Goal: Register for event/course

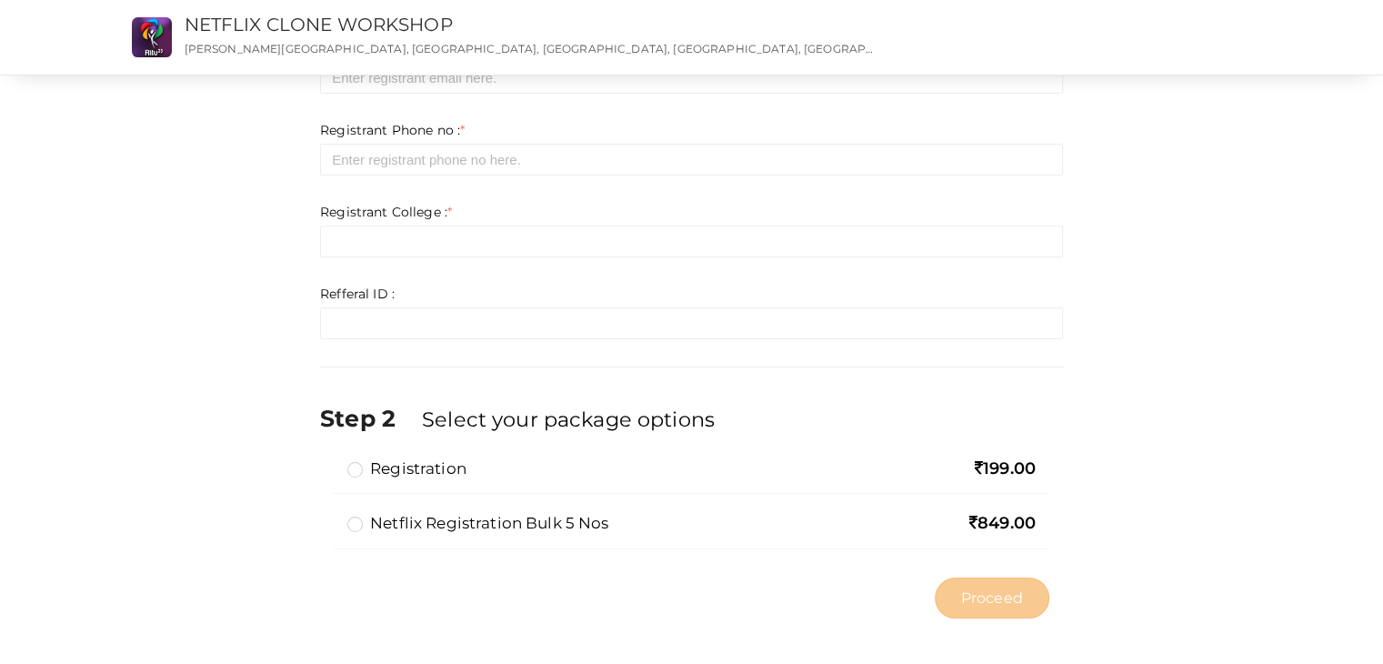
scroll to position [196, 0]
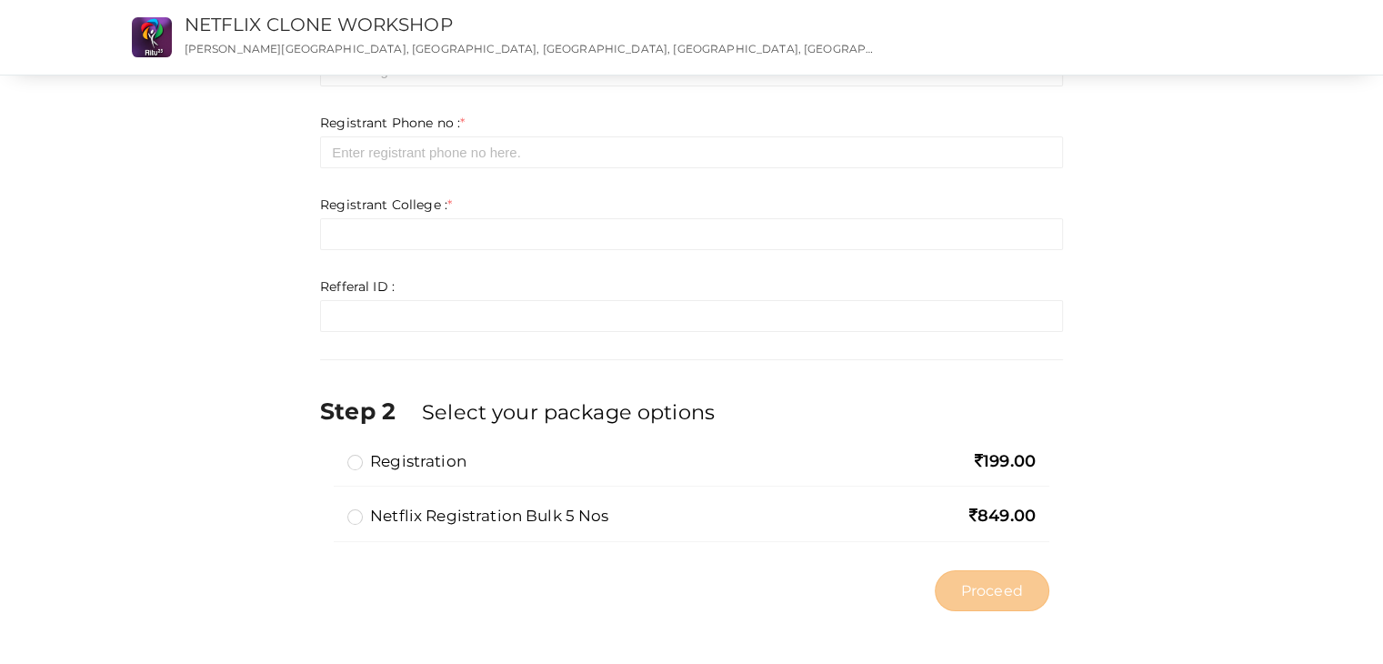
click at [484, 512] on label "Netflix Registration Bulk 5 Nos" at bounding box center [477, 516] width 261 height 22
click at [329, 508] on input "Netflix Registration Bulk 5 Nos" at bounding box center [329, 508] width 0 height 0
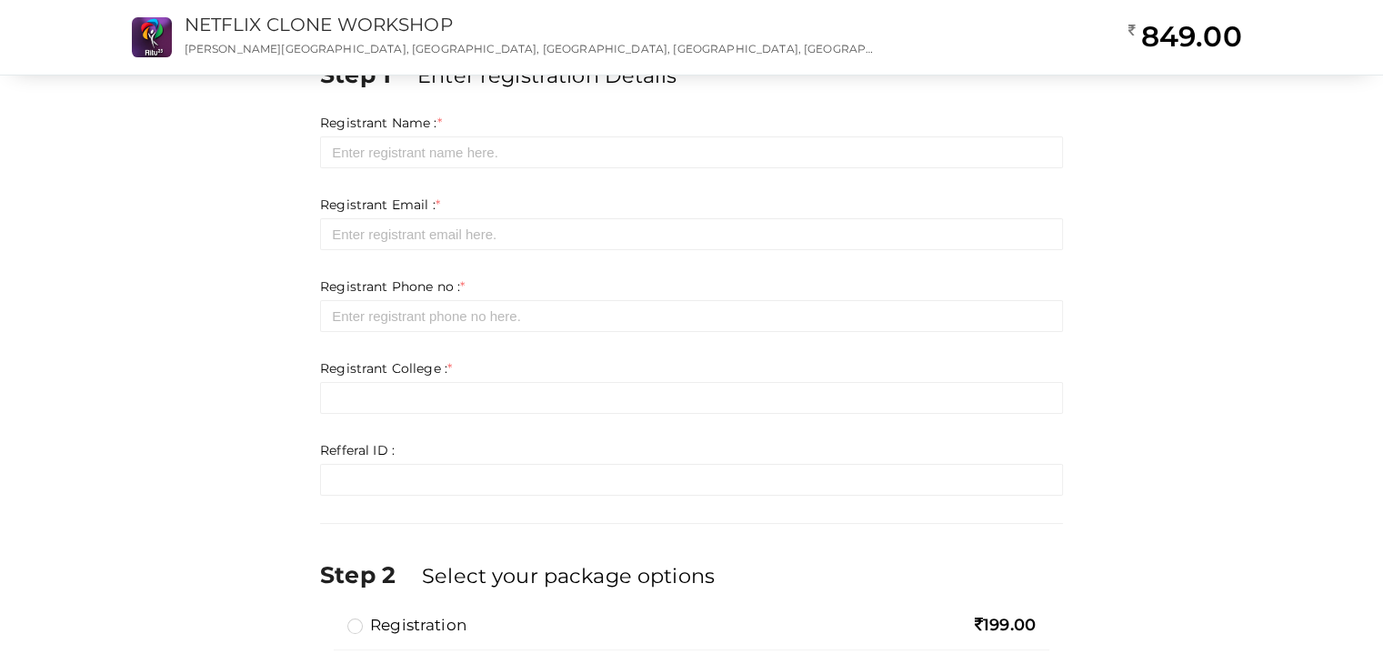
scroll to position [0, 0]
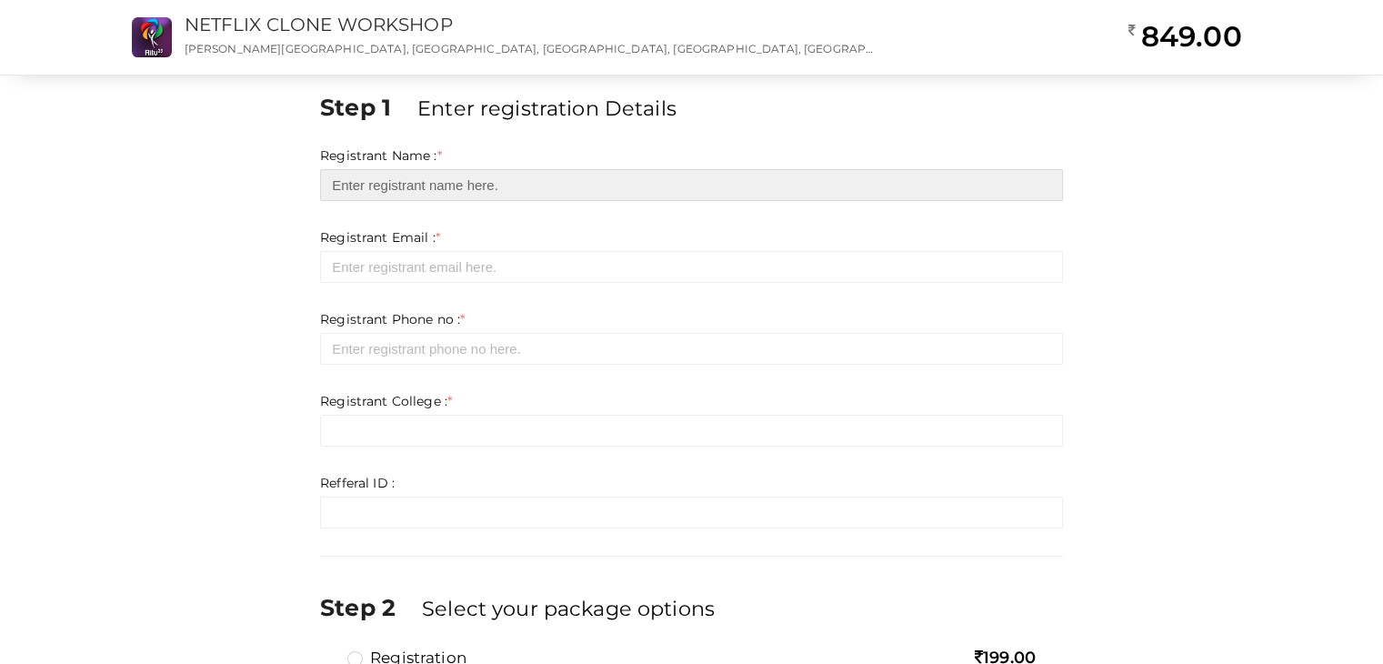
click at [464, 180] on input "text" at bounding box center [691, 185] width 743 height 32
click at [489, 190] on input "text" at bounding box center [691, 185] width 743 height 32
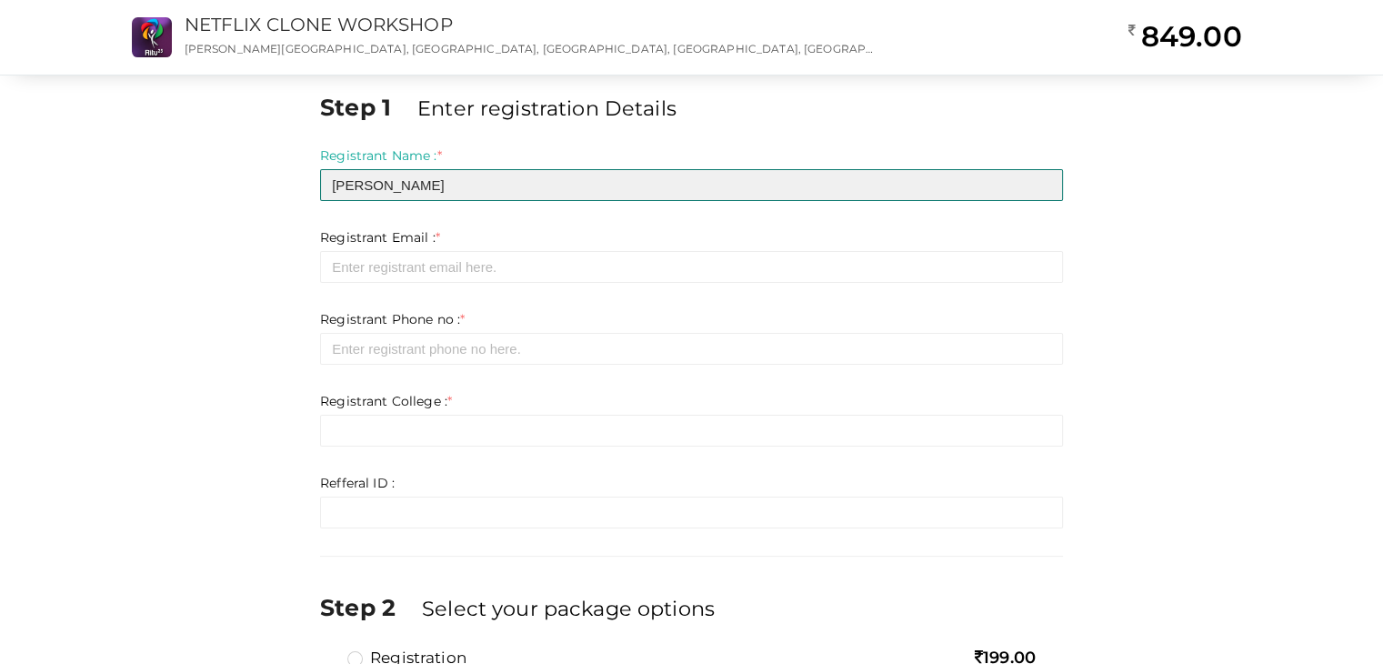
type input "[PERSON_NAME]"
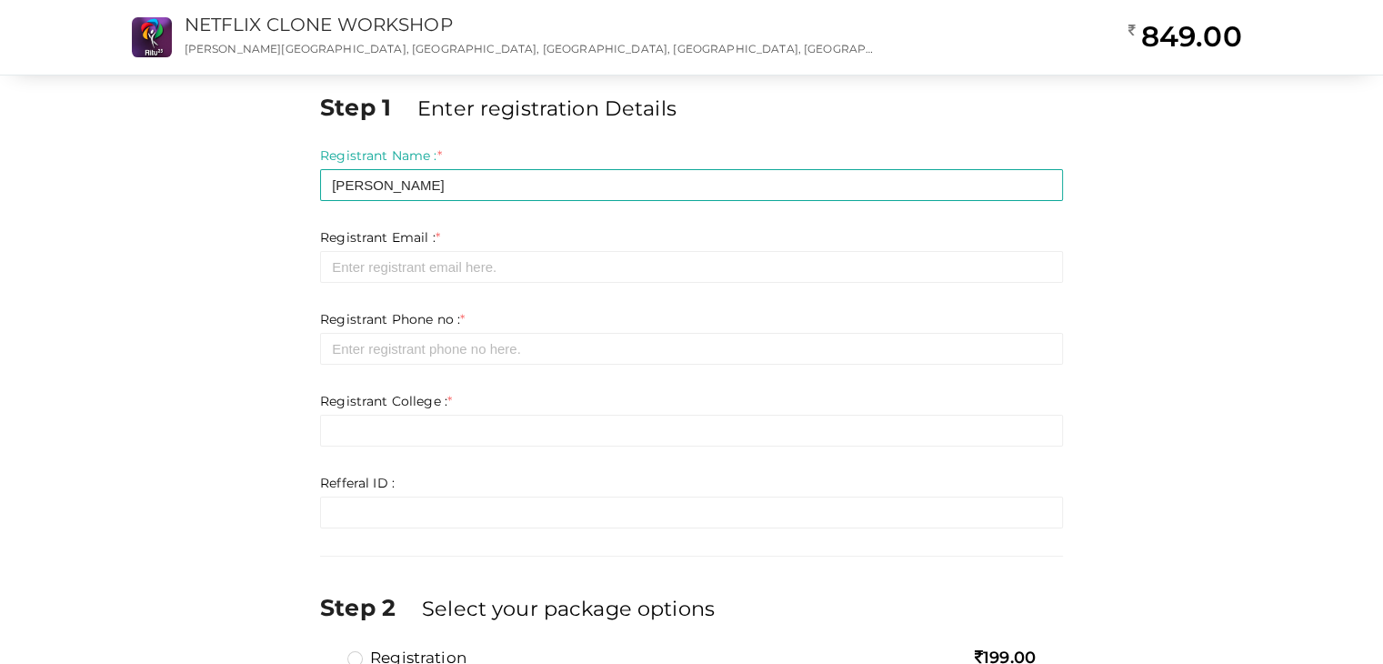
click at [828, 339] on form "Registrant Name : * Varghese Ignes Required. Invalid email Invalid phone number…" at bounding box center [691, 337] width 743 height 382
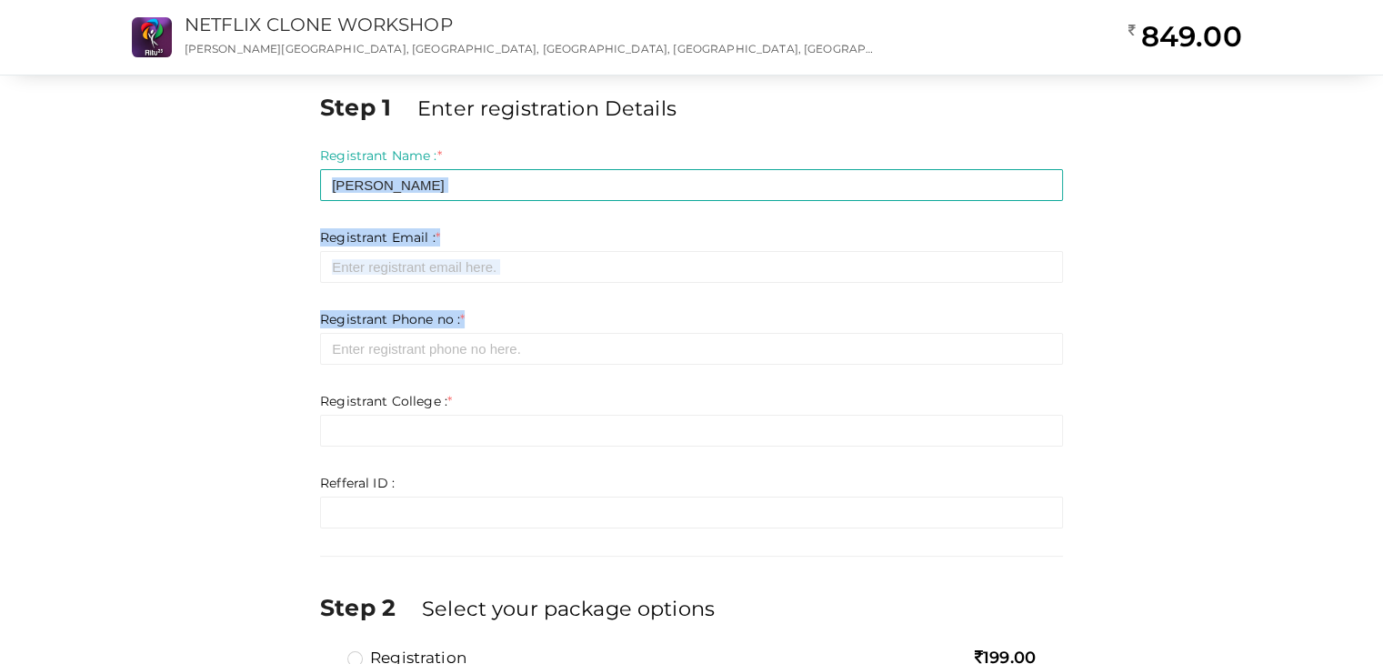
click at [712, 325] on div "Registrant Phone no : * Required. Invalid email Invalid phone number Invalid Fo…" at bounding box center [691, 337] width 743 height 55
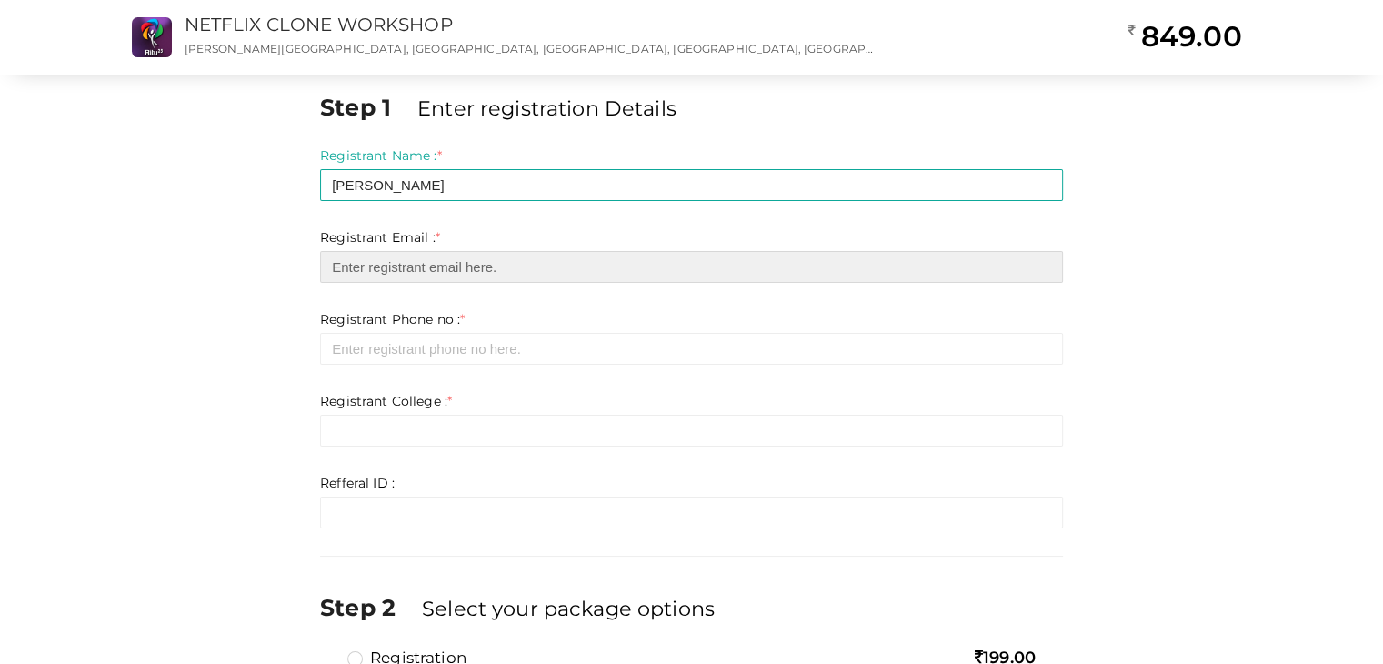
click at [559, 275] on input "email" at bounding box center [691, 267] width 743 height 32
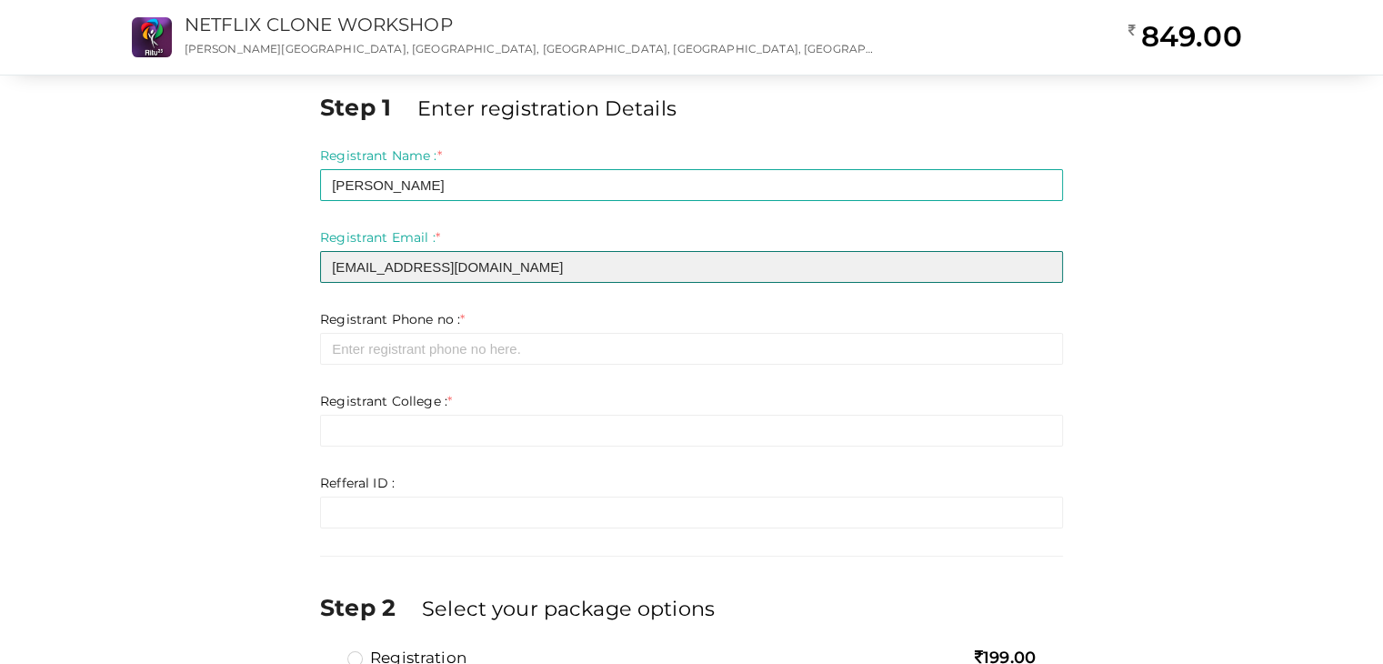
type input "Vargheseignes25@gmail.com"
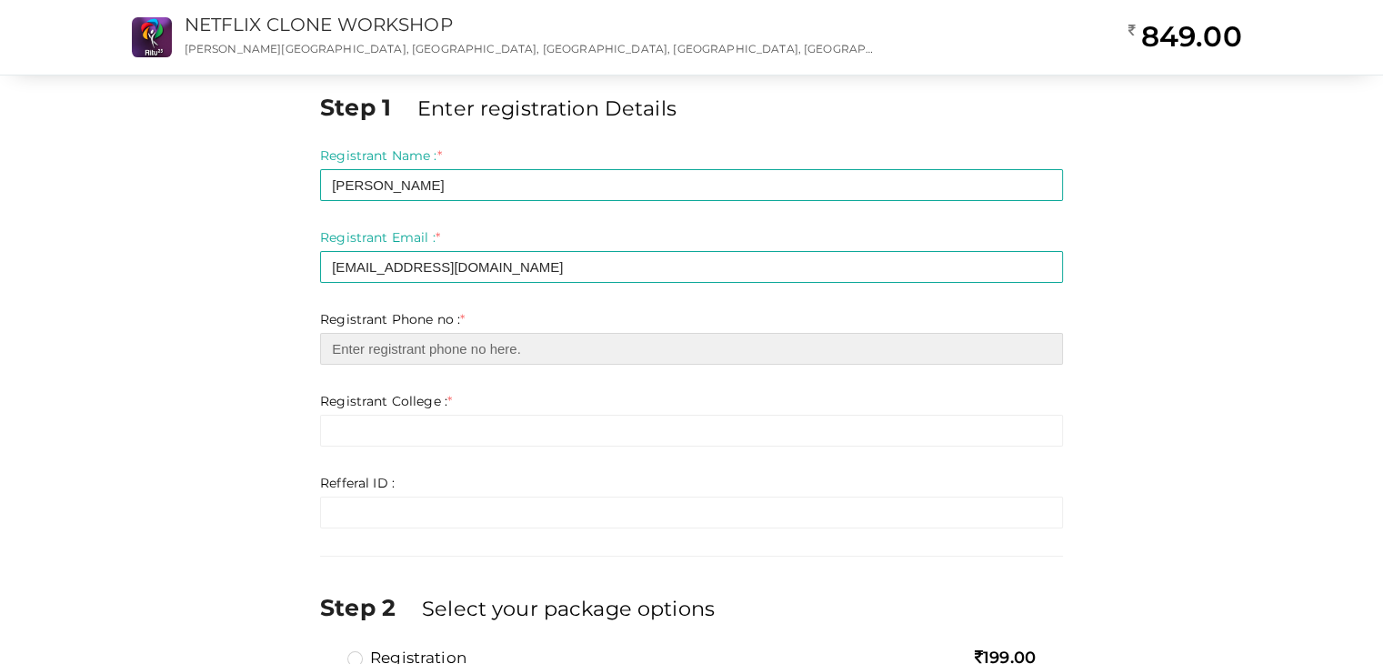
click at [571, 357] on input "number" at bounding box center [691, 349] width 743 height 32
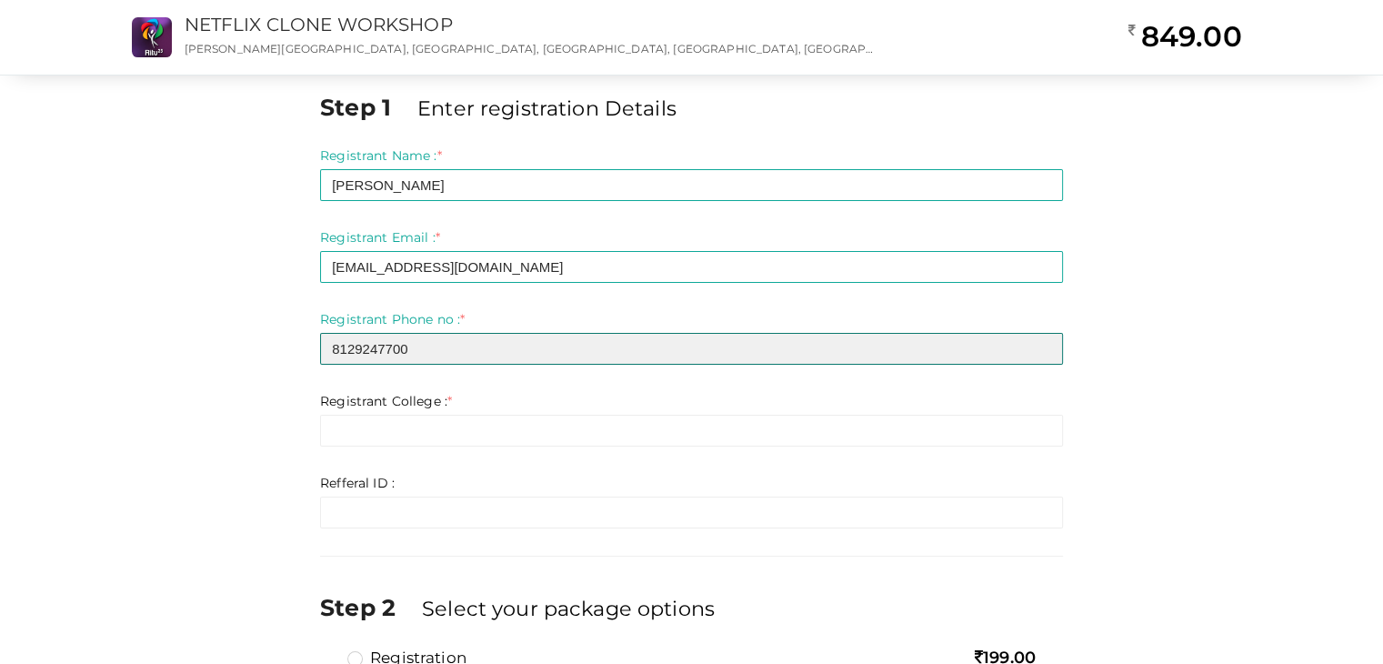
type input "8129247700"
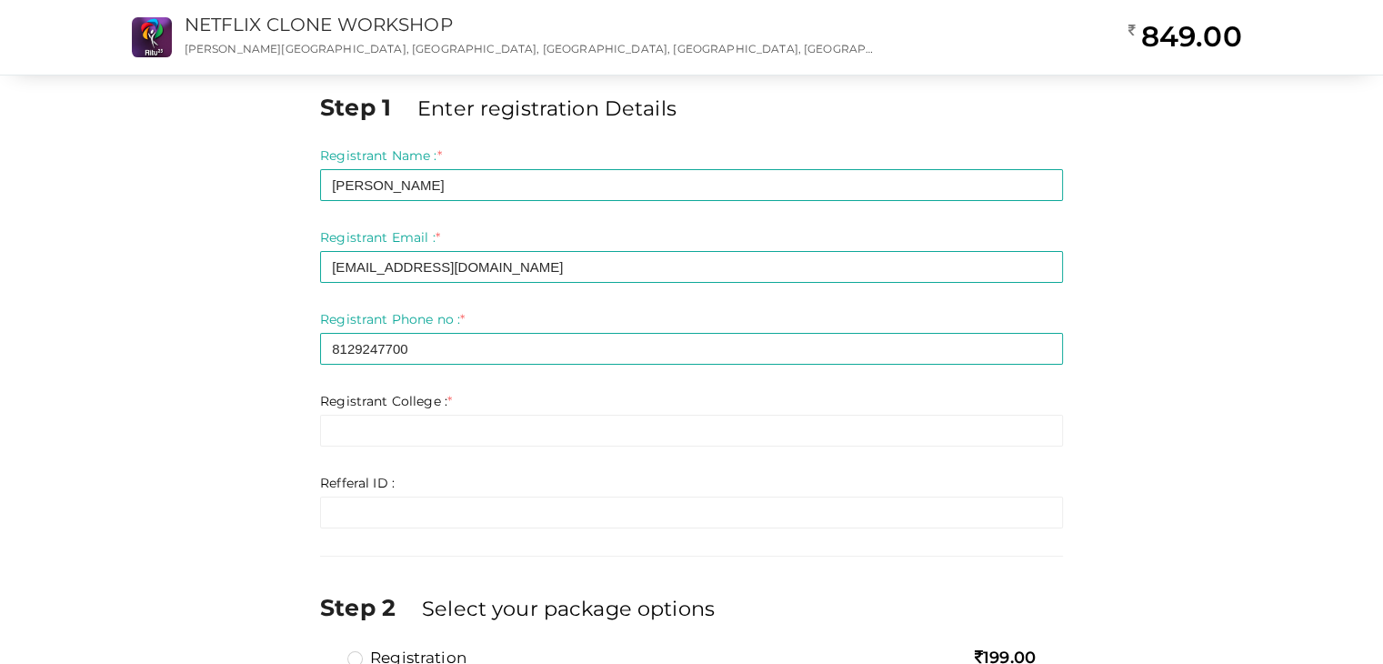
drag, startPoint x: 377, startPoint y: 461, endPoint x: 371, endPoint y: 437, distance: 24.5
click at [375, 455] on form "Registrant Name : * Varghese Ignes Required. Invalid email Invalid phone number…" at bounding box center [691, 337] width 743 height 382
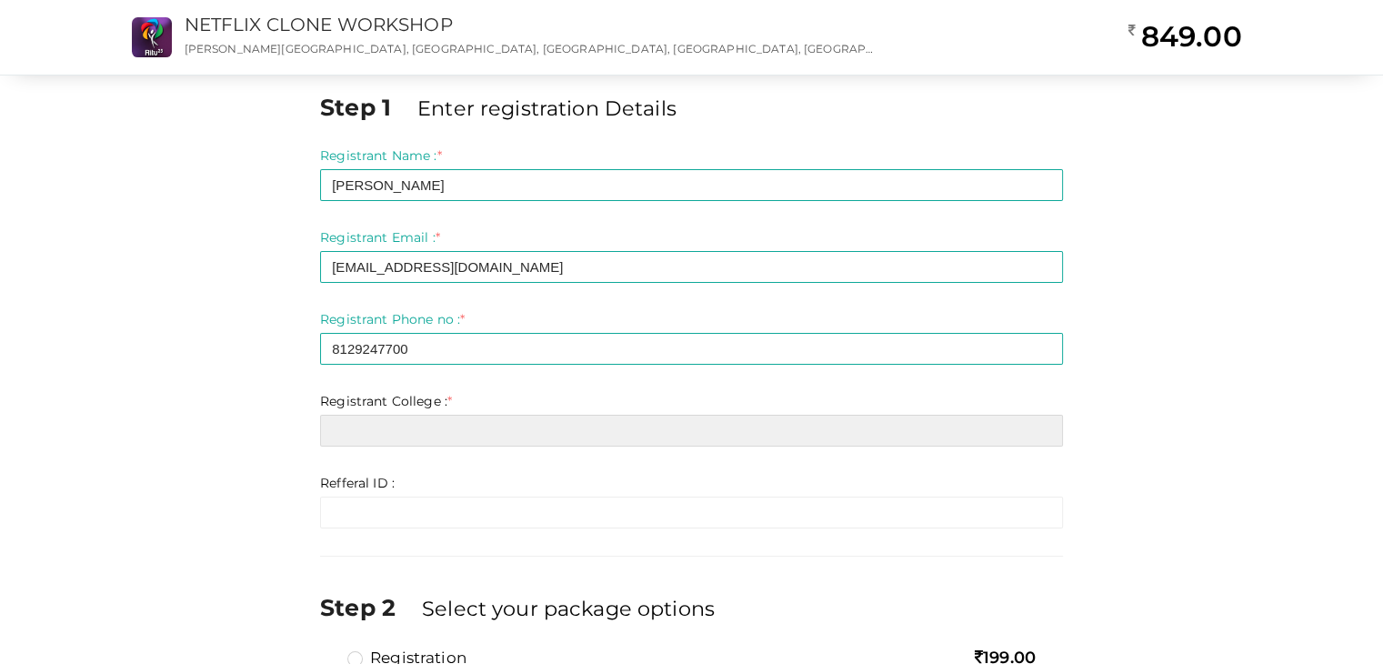
click at [370, 435] on input "text" at bounding box center [691, 431] width 743 height 32
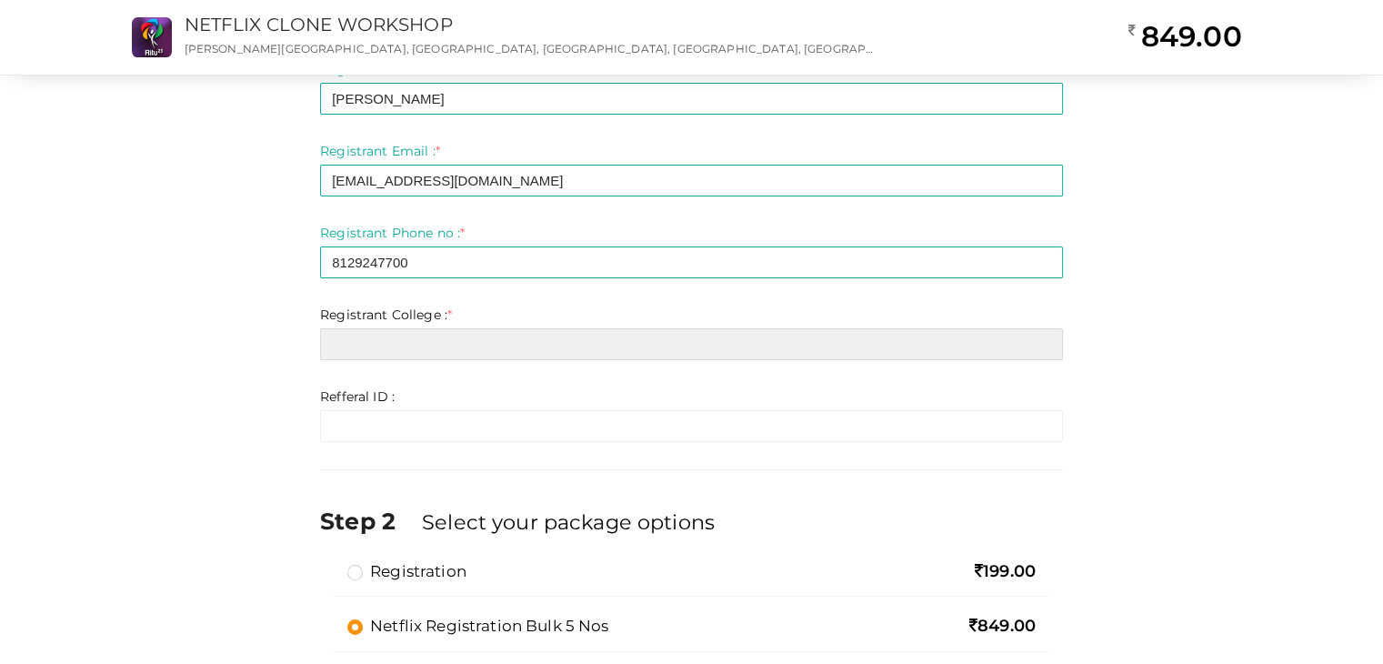
scroll to position [91, 0]
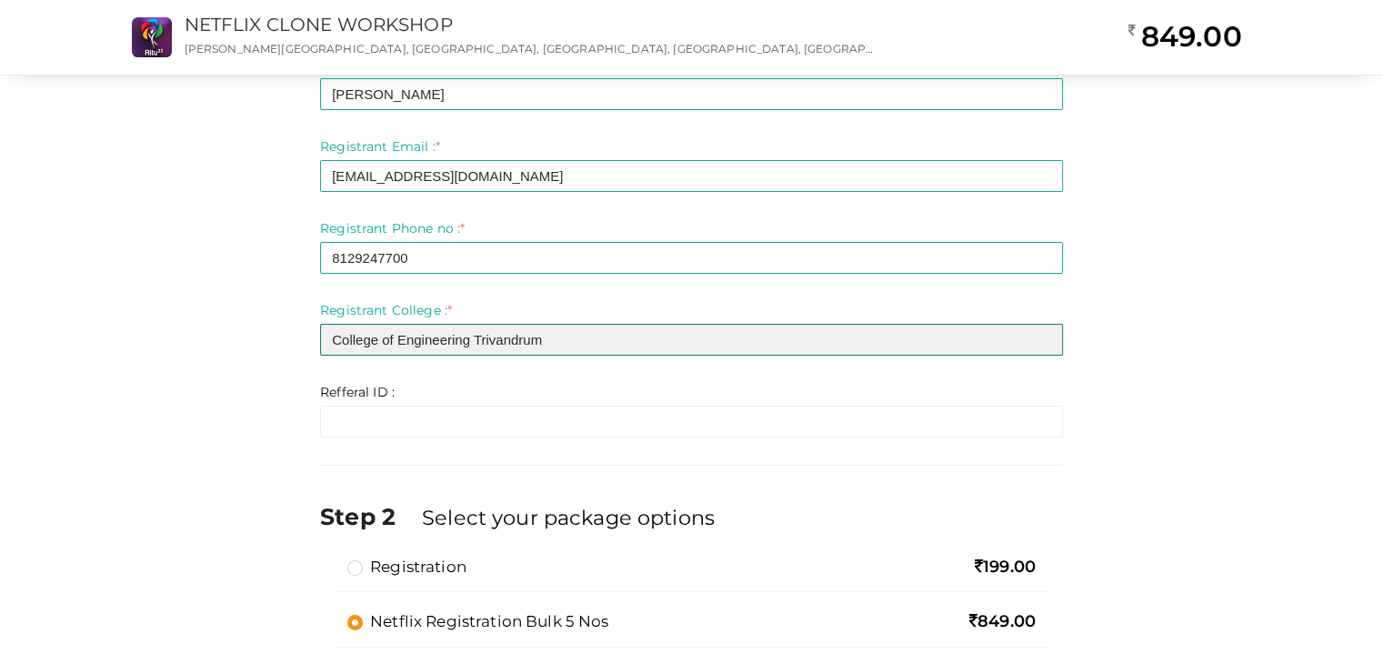
paste input "(CET)"
type input "College of Engineering Trivandrum (CET)"
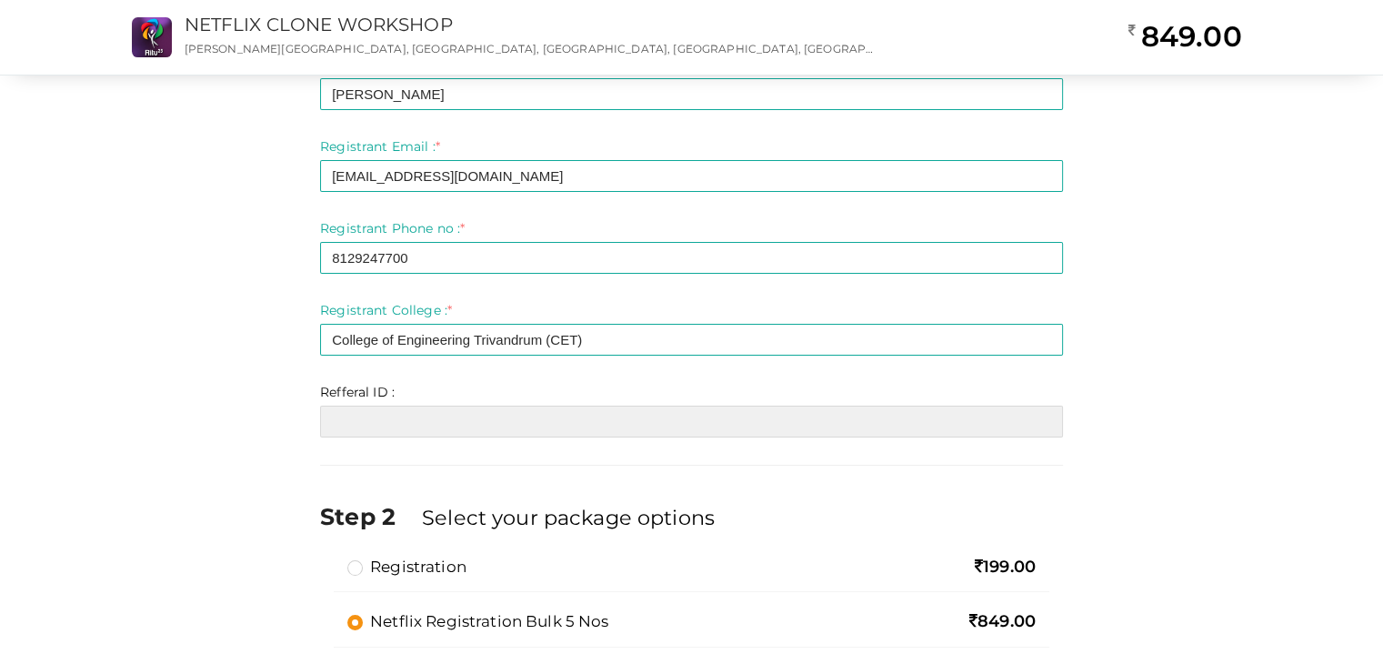
click at [496, 414] on input "text" at bounding box center [691, 421] width 743 height 32
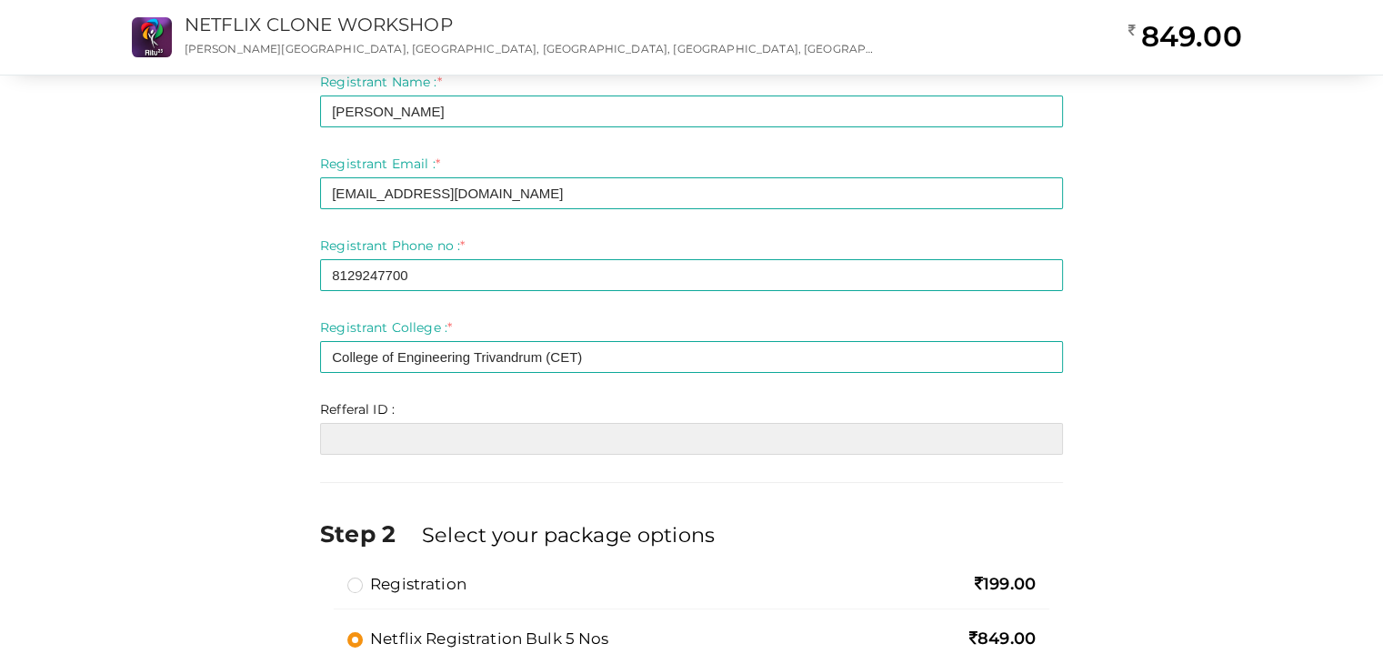
scroll to position [196, 0]
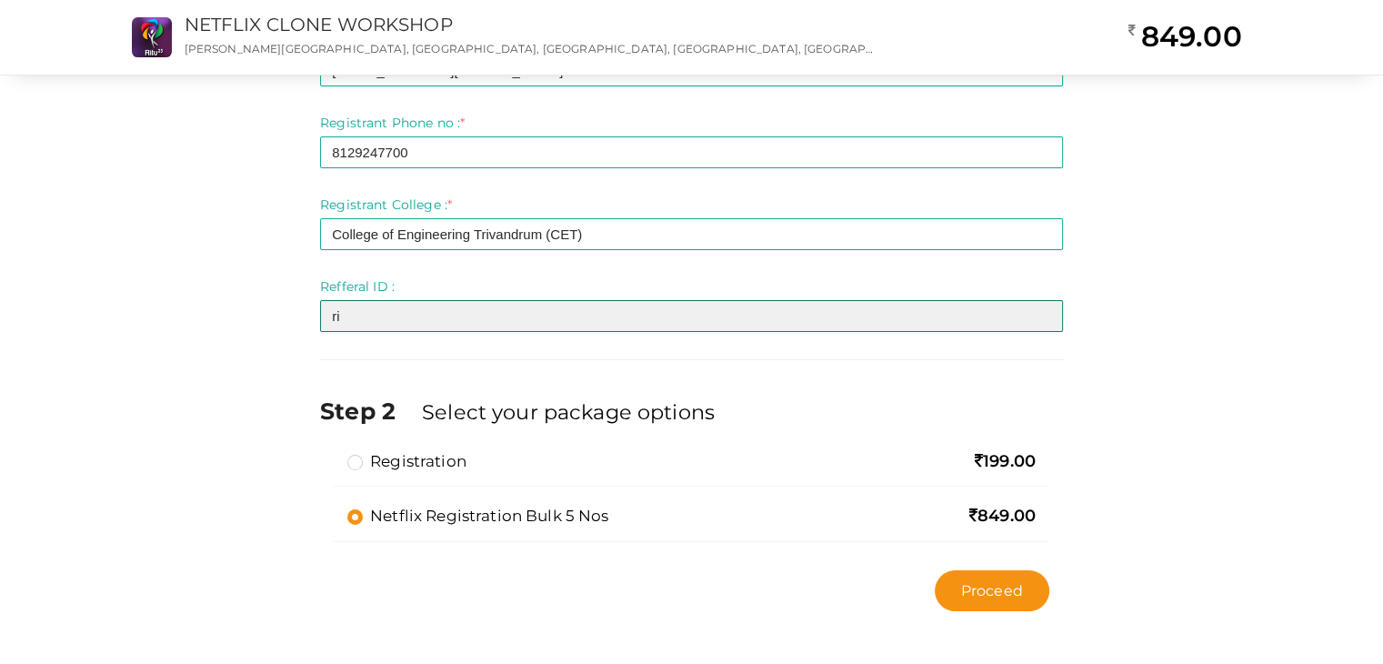
type input "r"
type input "RITU044"
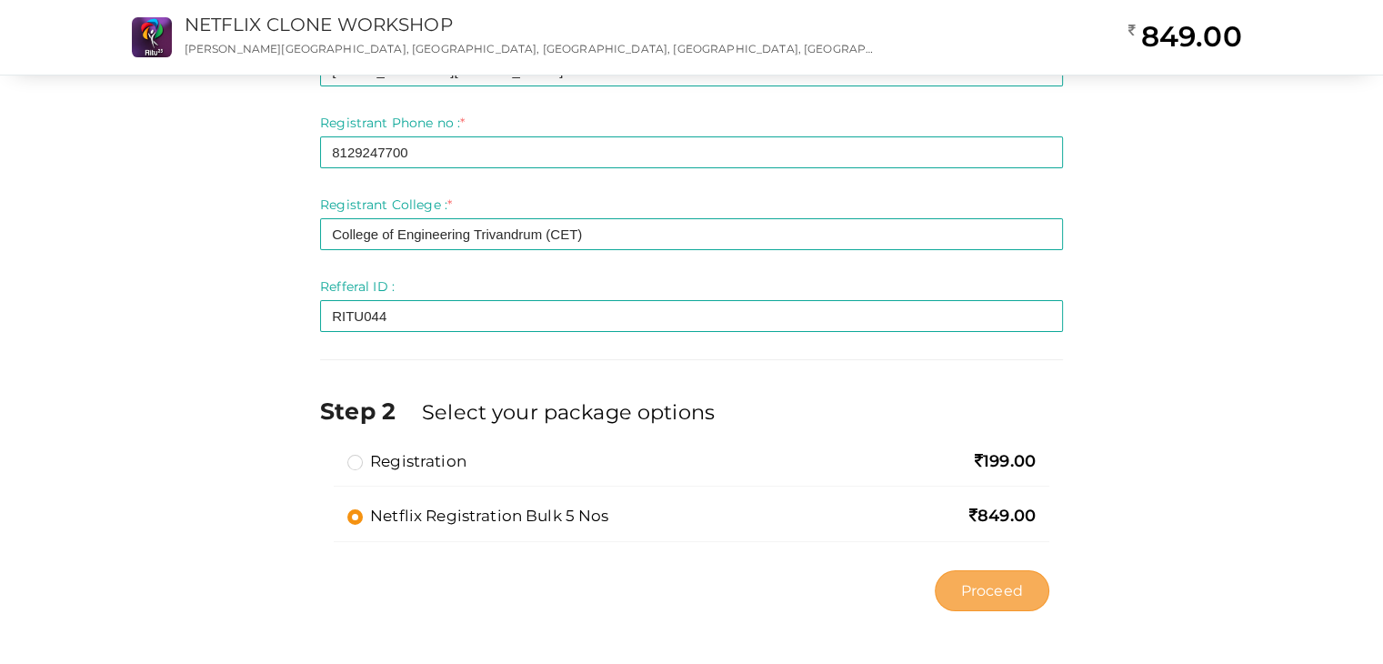
click at [1019, 594] on span "Proceed" at bounding box center [992, 590] width 62 height 21
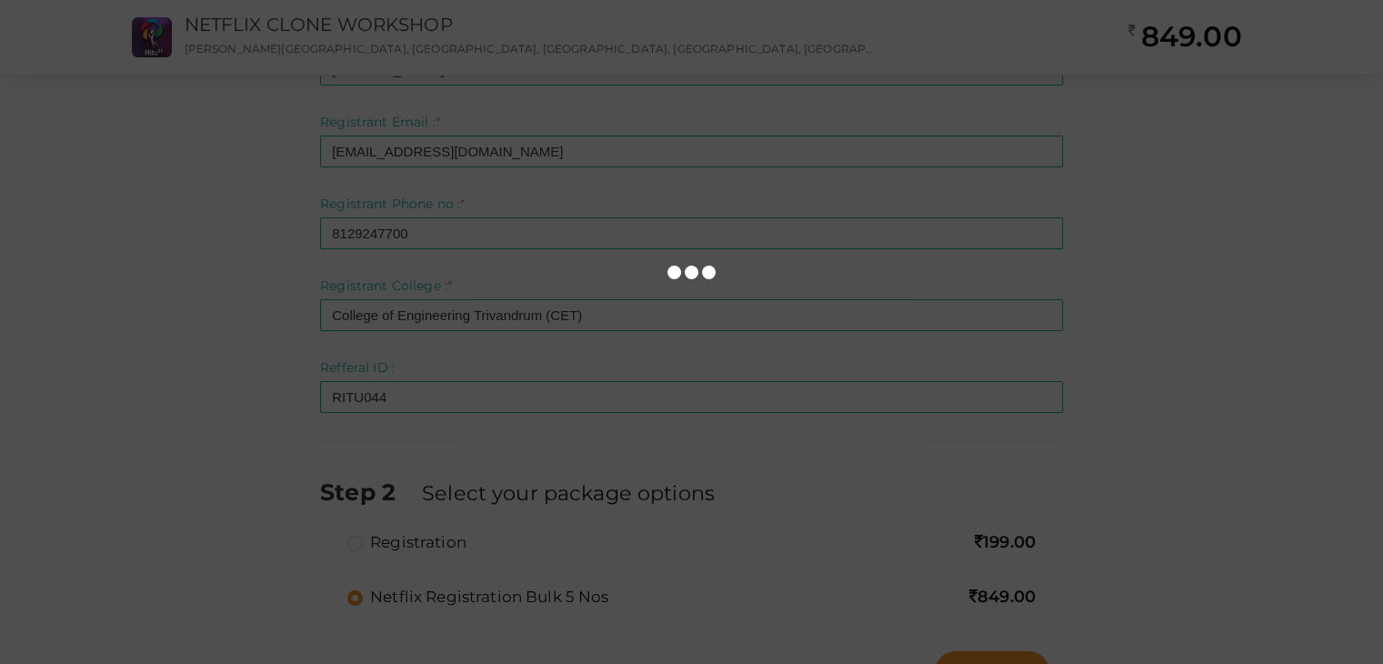
scroll to position [105, 0]
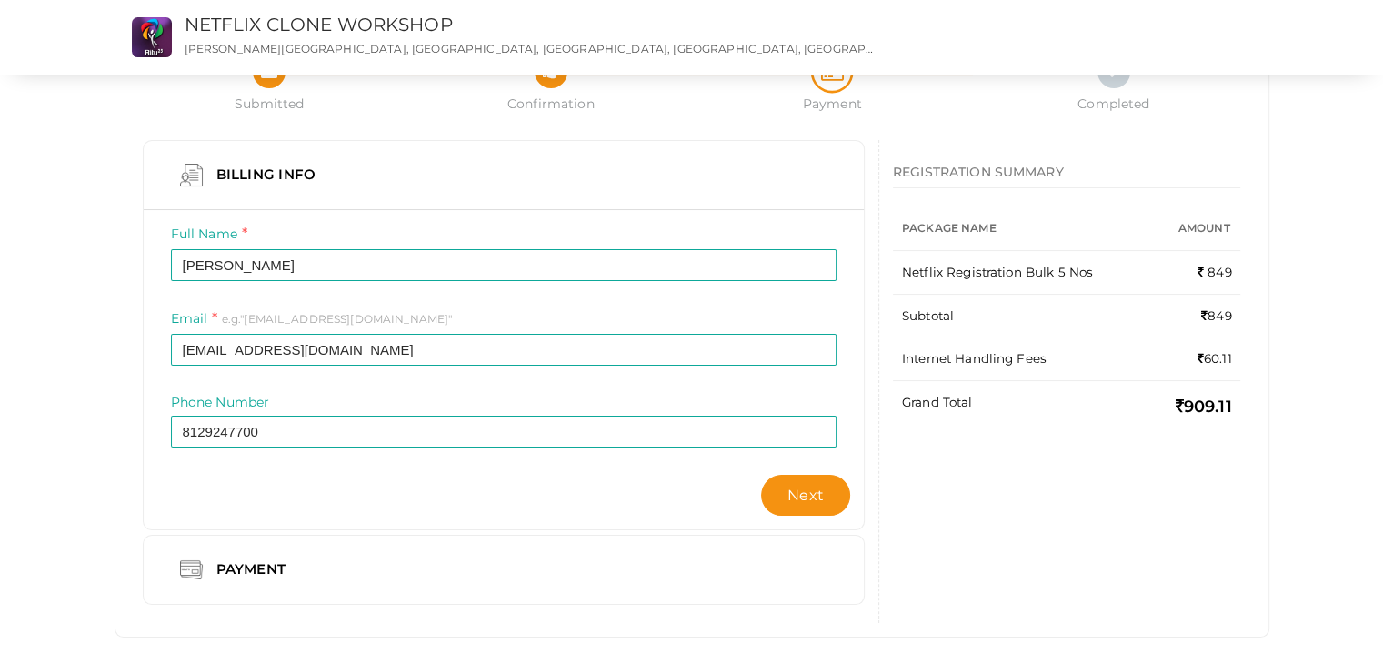
scroll to position [104, 0]
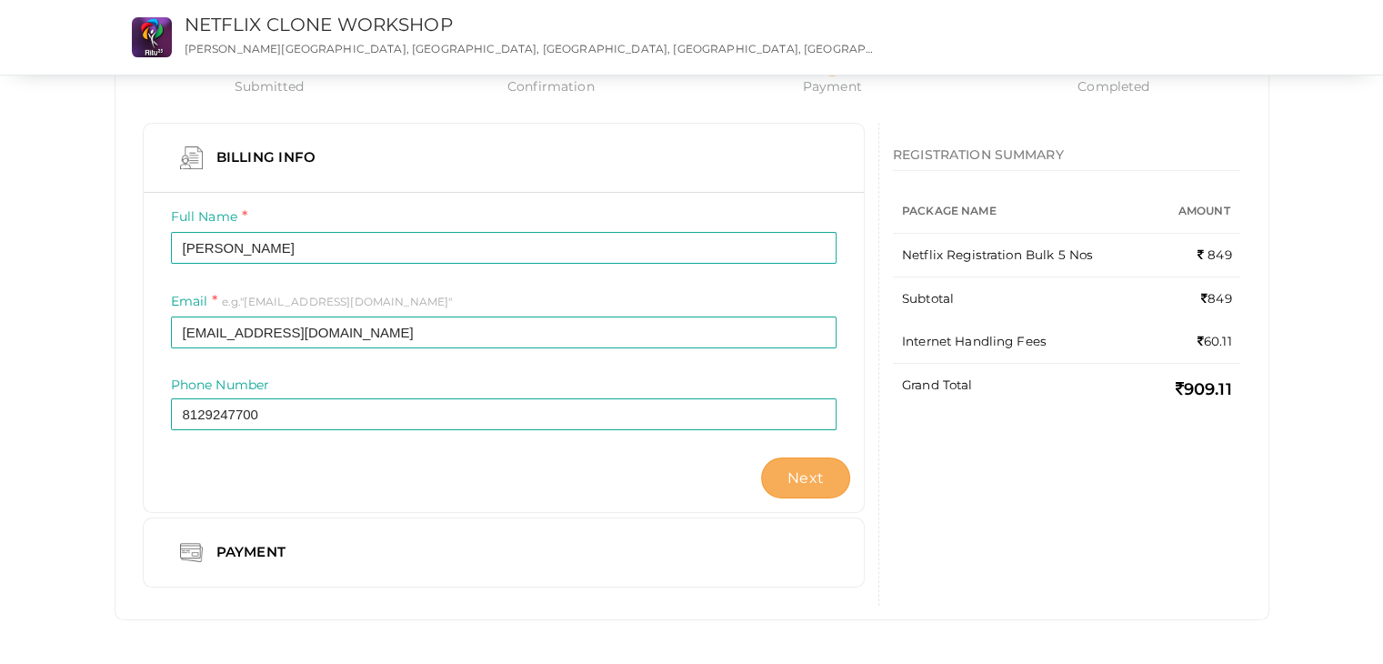
click at [810, 469] on span "Next" at bounding box center [805, 477] width 36 height 17
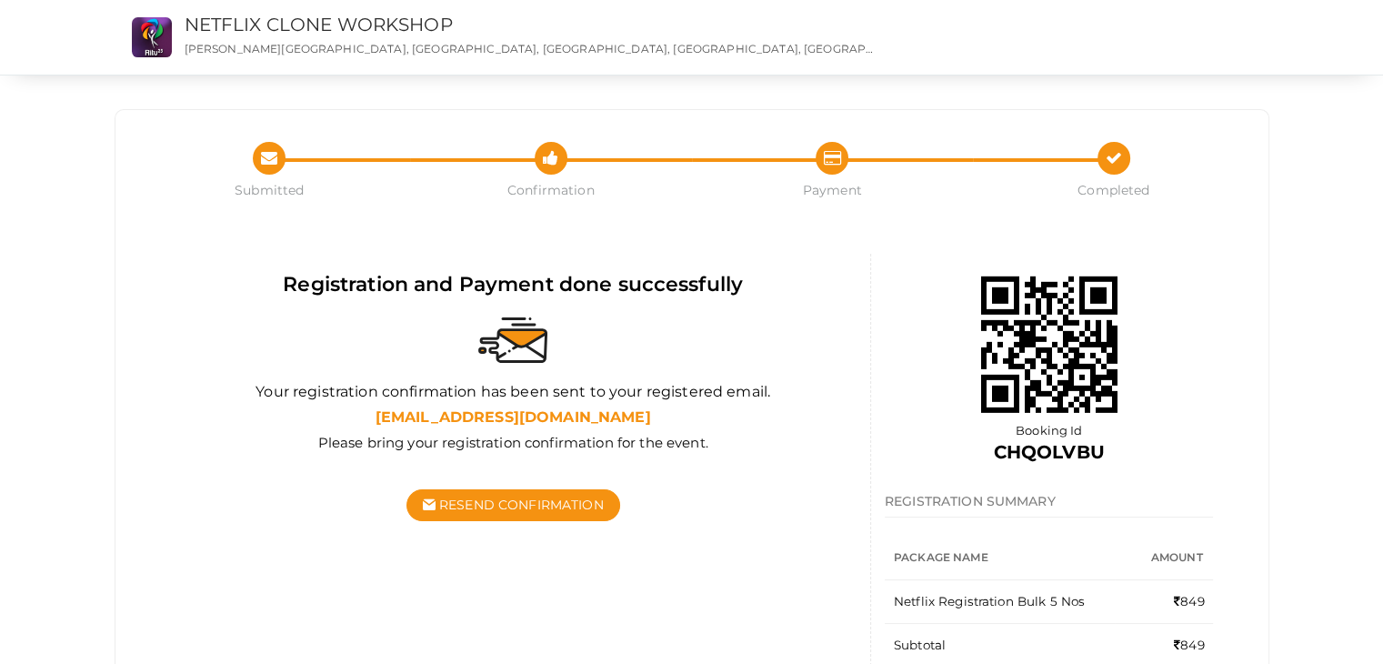
click at [205, 51] on p "[PERSON_NAME][GEOGRAPHIC_DATA], [GEOGRAPHIC_DATA], [GEOGRAPHIC_DATA], [GEOGRAPH…" at bounding box center [531, 48] width 692 height 15
click at [237, 19] on link "NETFLIX CLONE WORKSHOP" at bounding box center [319, 25] width 268 height 22
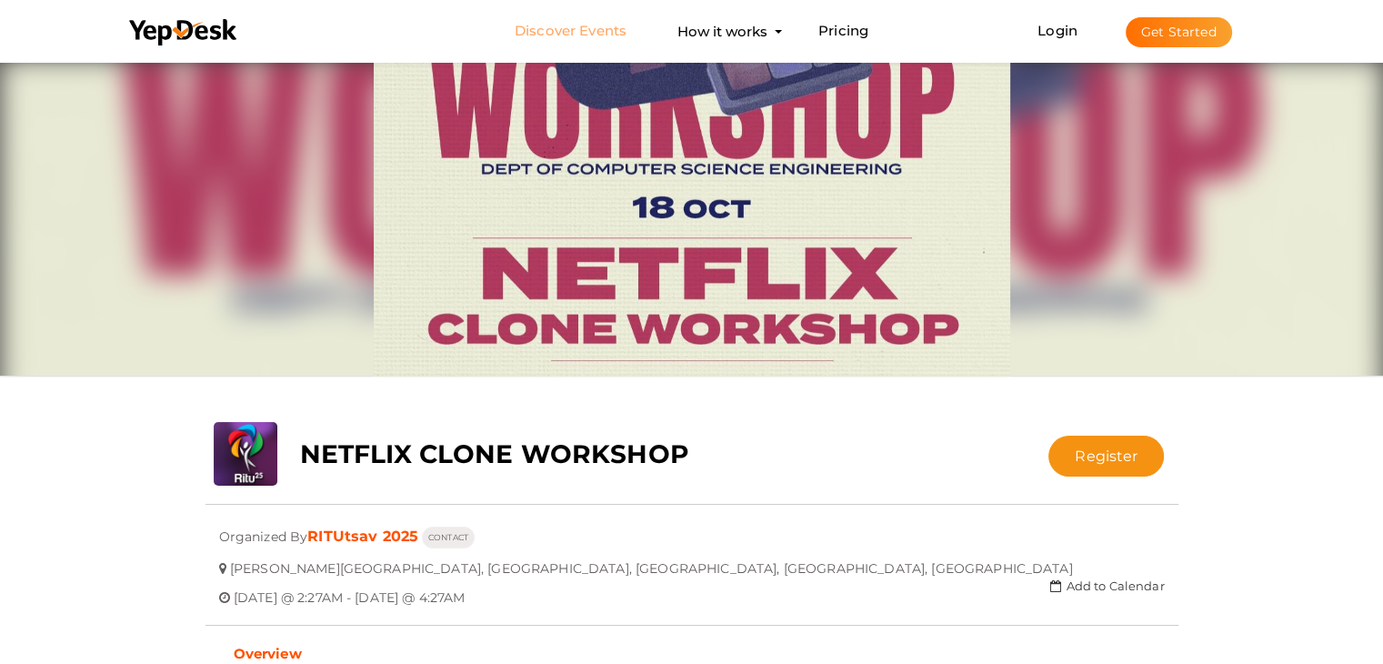
click at [566, 29] on link "Discover Events" at bounding box center [571, 32] width 112 height 34
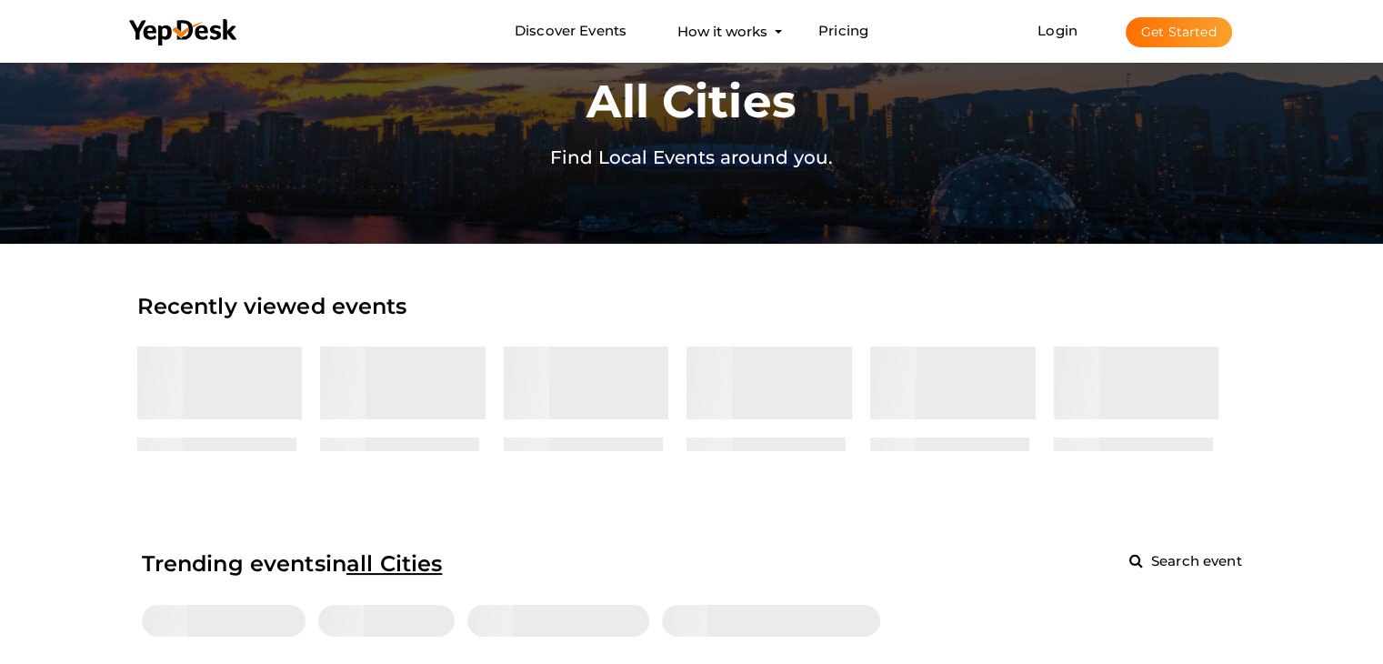
scroll to position [91, 0]
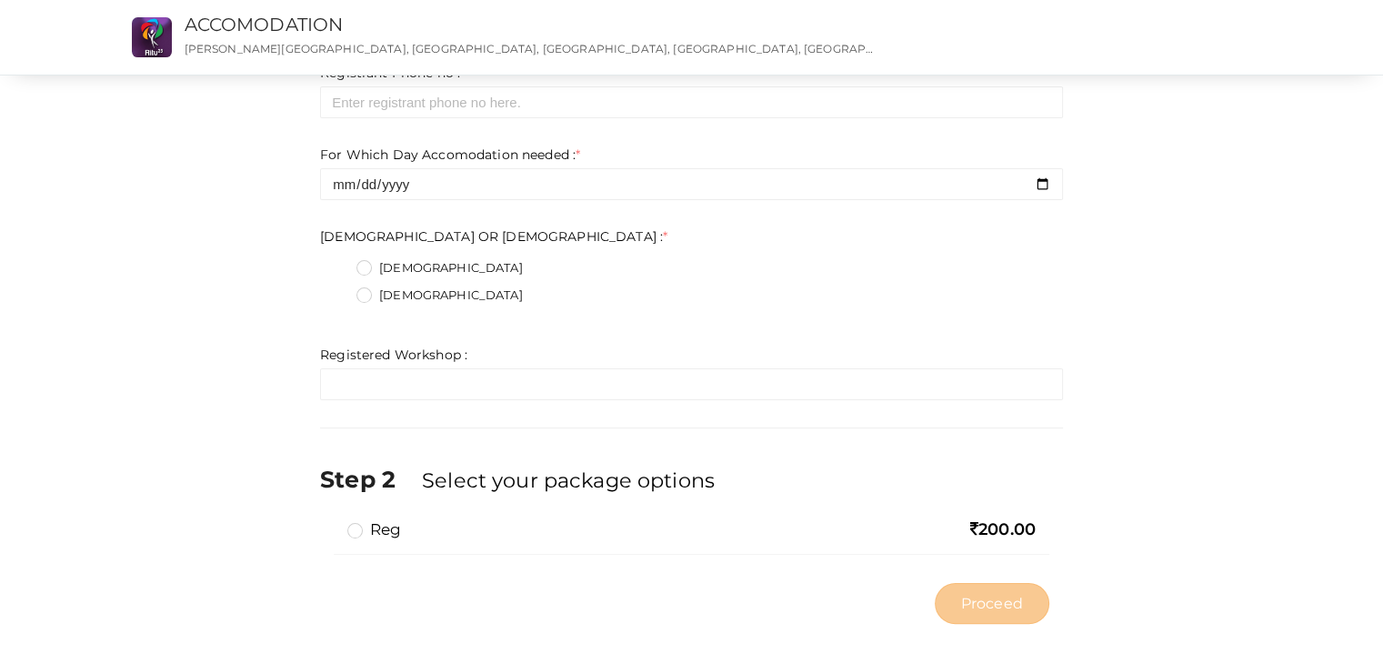
scroll to position [259, 0]
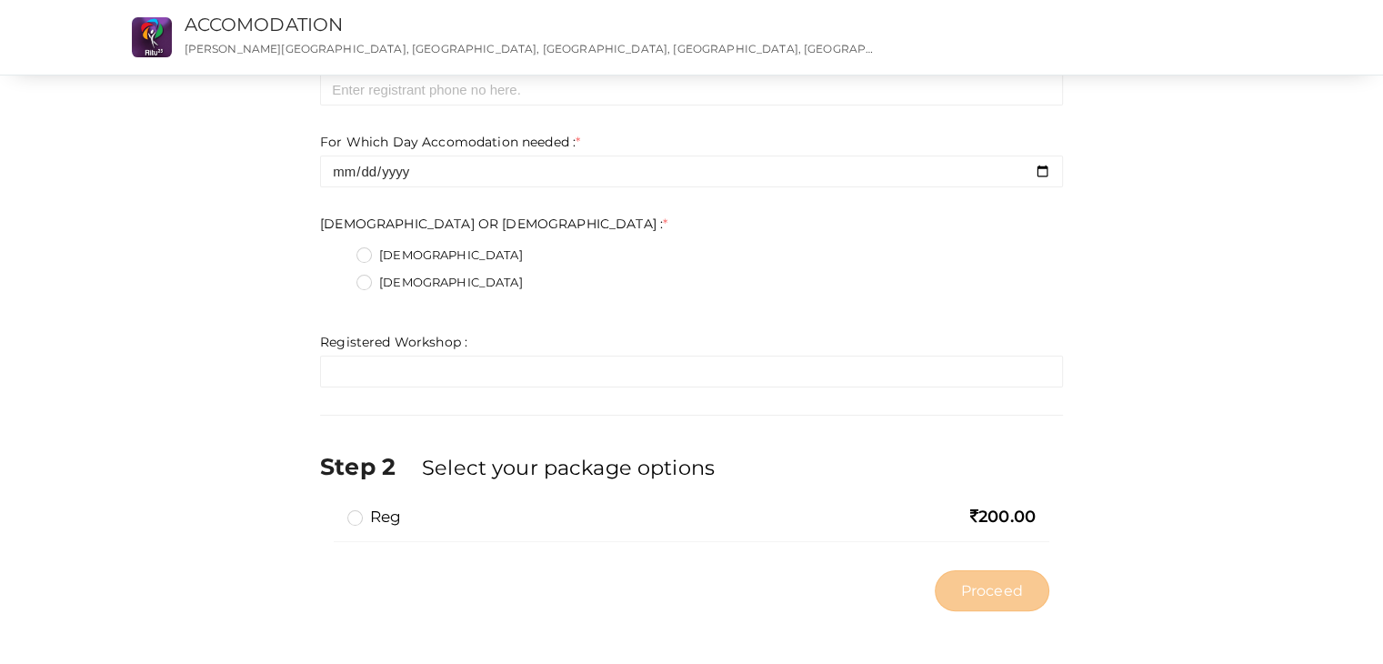
click at [458, 515] on div "reg" at bounding box center [576, 518] width 458 height 26
click at [375, 532] on div at bounding box center [691, 536] width 688 height 9
click at [375, 513] on label "reg" at bounding box center [374, 516] width 54 height 22
click at [329, 509] on input "reg" at bounding box center [329, 509] width 0 height 0
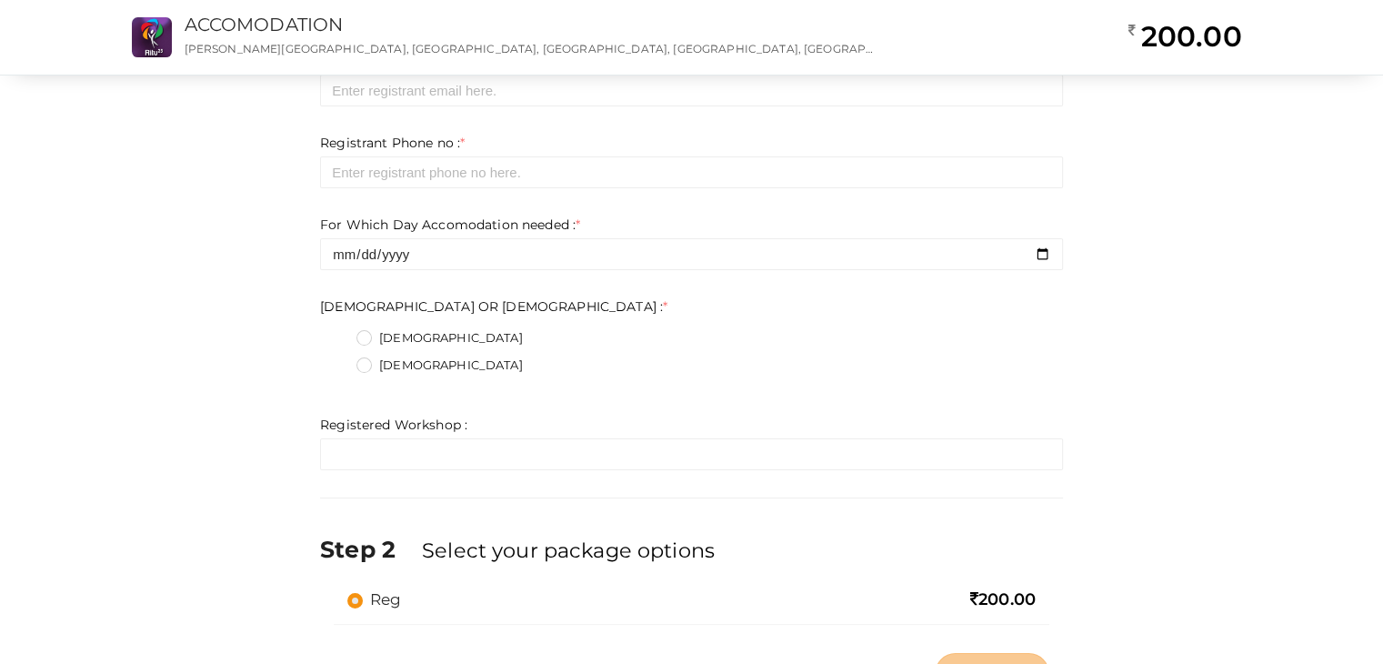
scroll to position [168, 0]
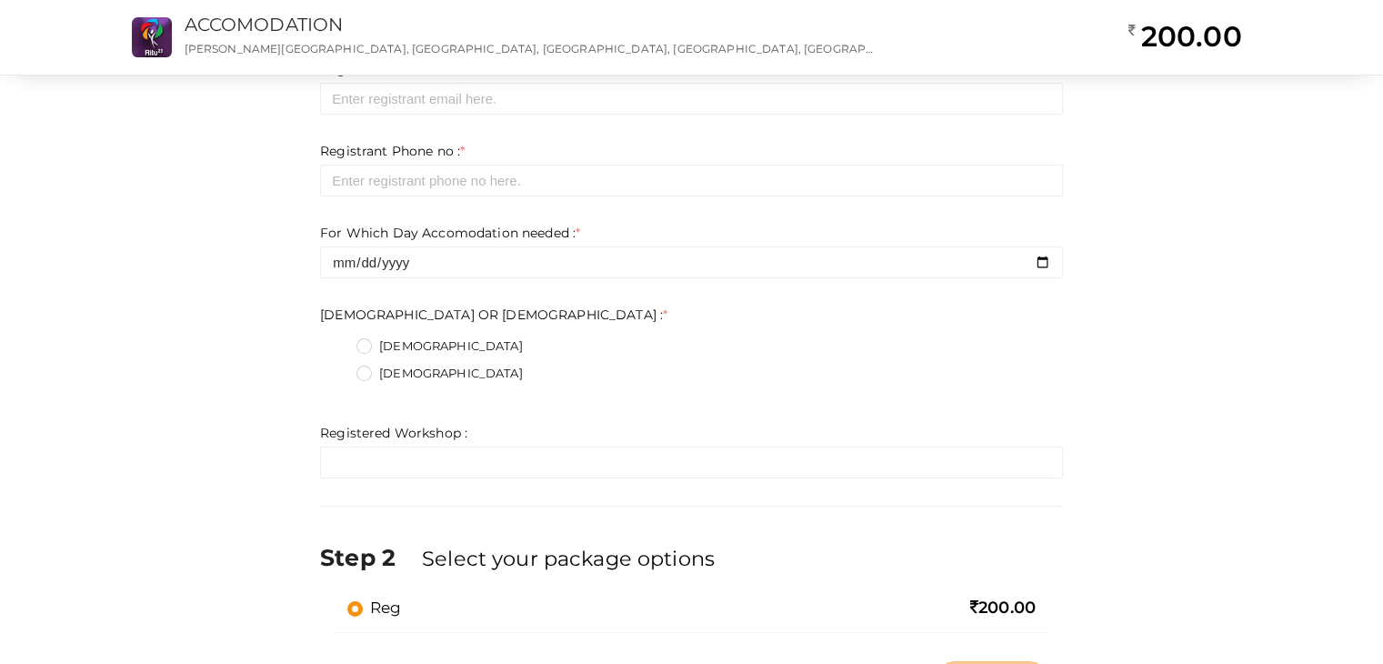
click at [391, 349] on label "MALE" at bounding box center [439, 346] width 166 height 18
click at [338, 341] on FEMALE\+0 "MALE" at bounding box center [338, 341] width 0 height 0
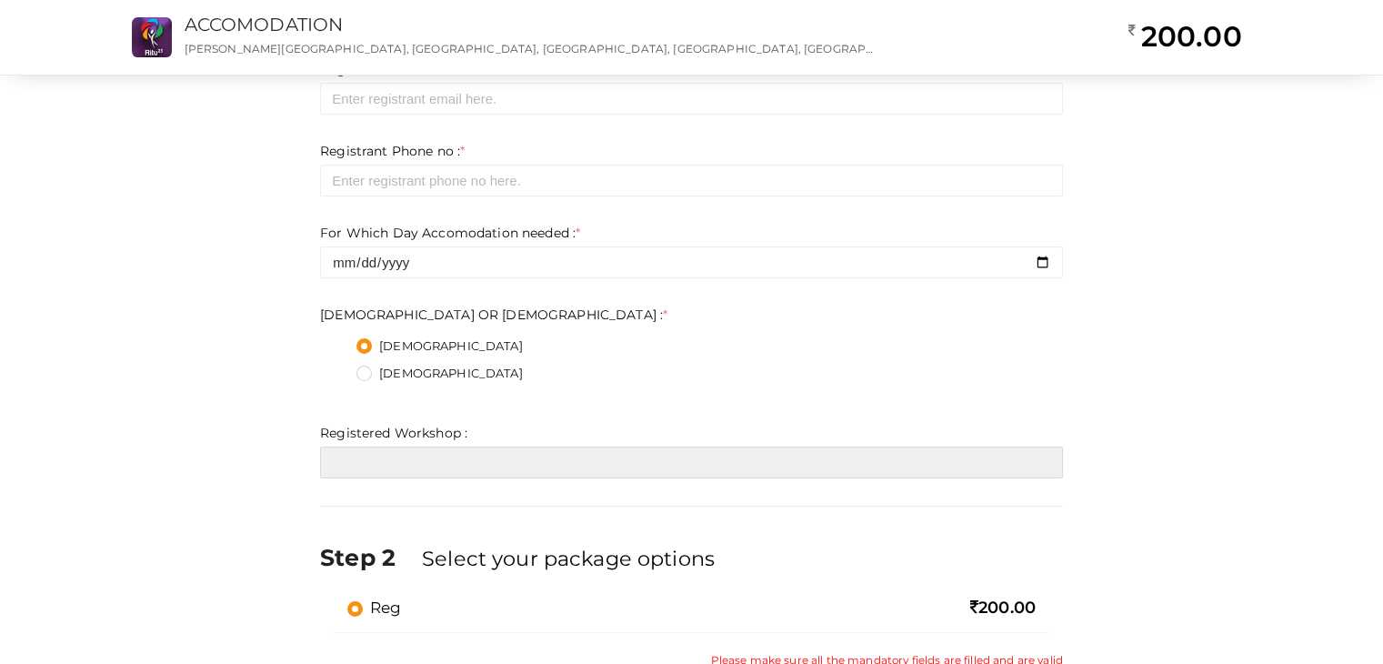
click at [465, 464] on input "text" at bounding box center [691, 462] width 743 height 32
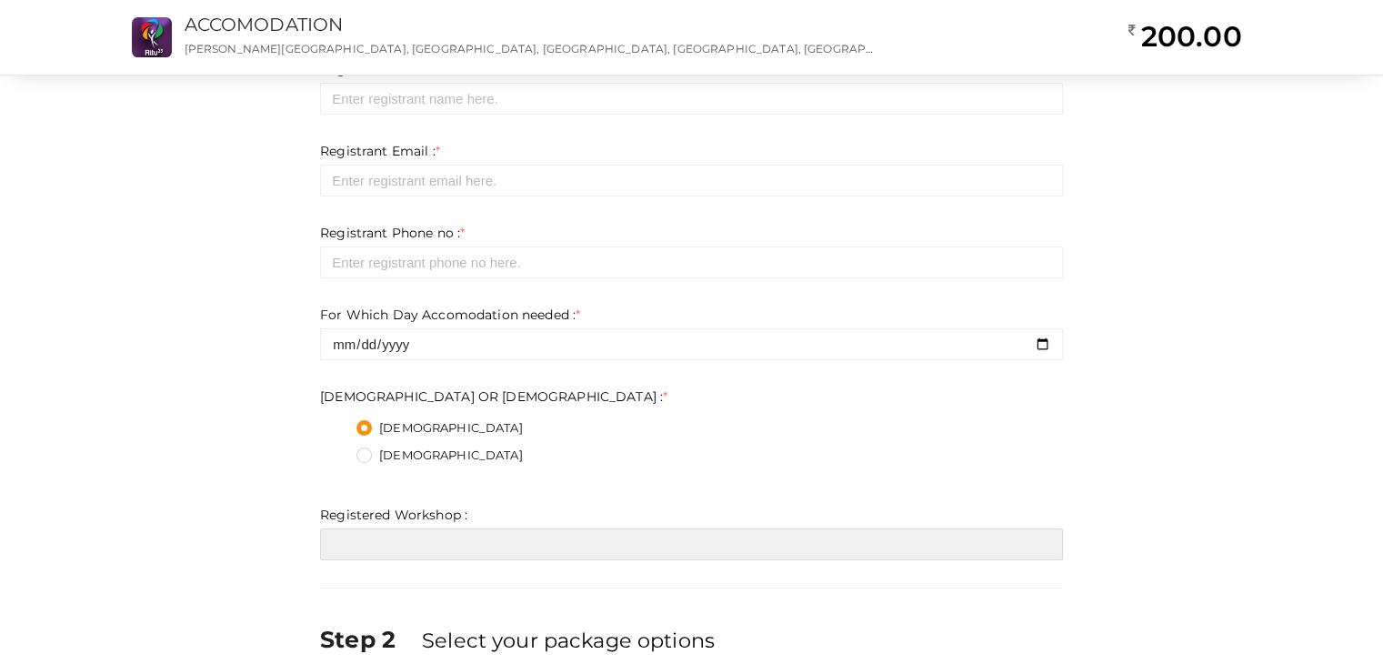
scroll to position [77, 0]
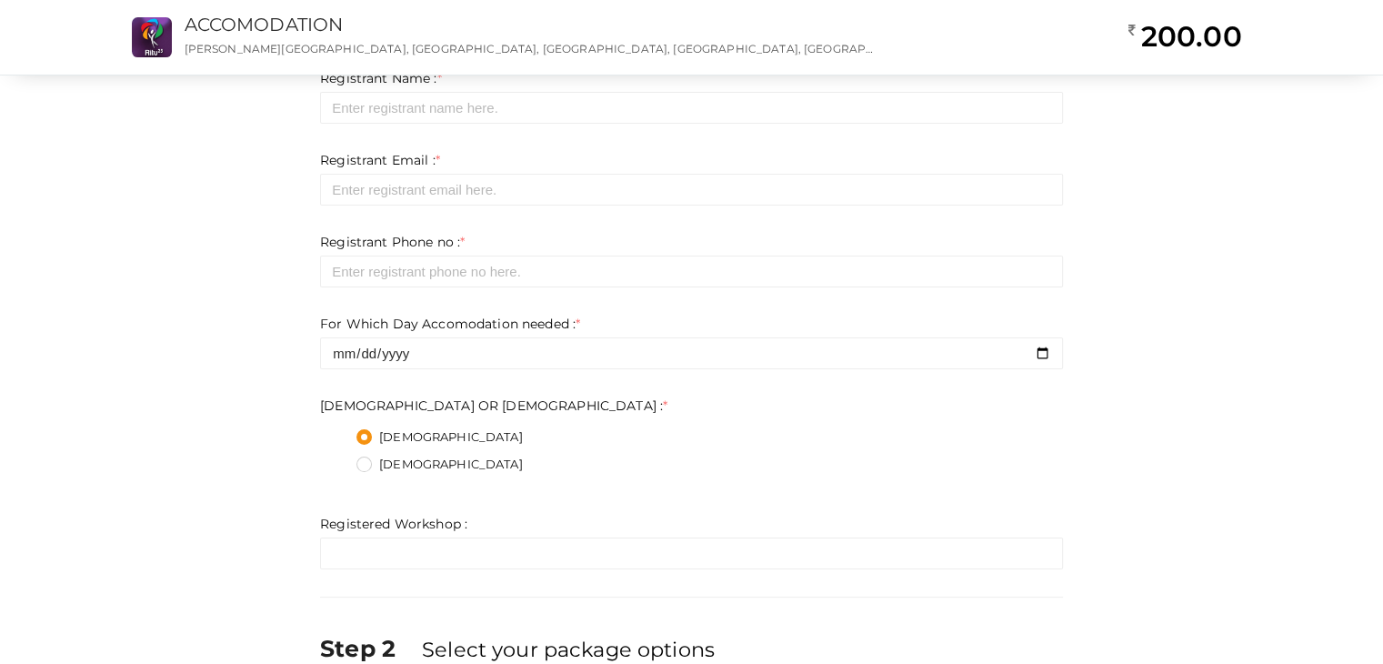
click at [465, 332] on div "For Which Day Accomodation needed : * Invalid Email Required. Limit exceeds. Li…" at bounding box center [691, 342] width 743 height 55
click at [493, 375] on form "Registrant Name : * Required. Invalid email Invalid phone number Invalid Format…" at bounding box center [691, 319] width 743 height 500
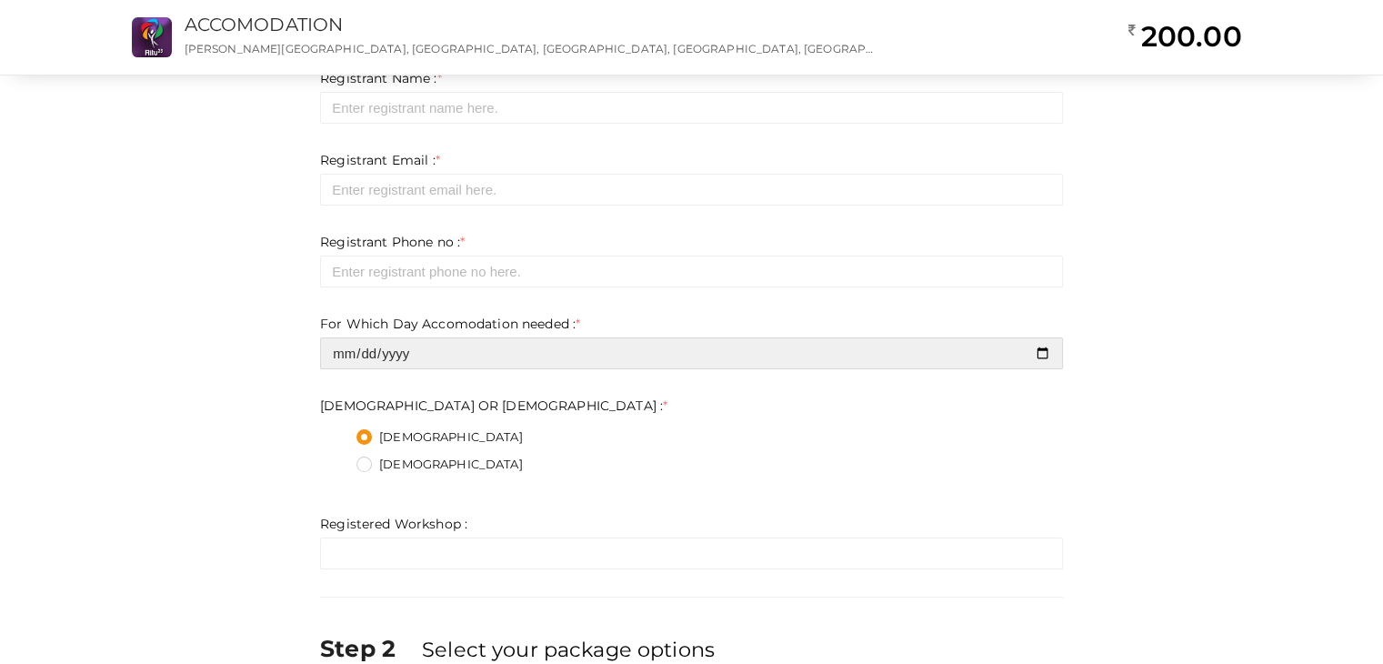
click at [489, 355] on input "date" at bounding box center [691, 353] width 743 height 32
drag, startPoint x: 1037, startPoint y: 365, endPoint x: 1047, endPoint y: 361, distance: 11.0
click at [1040, 365] on input "date" at bounding box center [691, 353] width 743 height 32
click at [1044, 361] on input "date" at bounding box center [691, 353] width 743 height 32
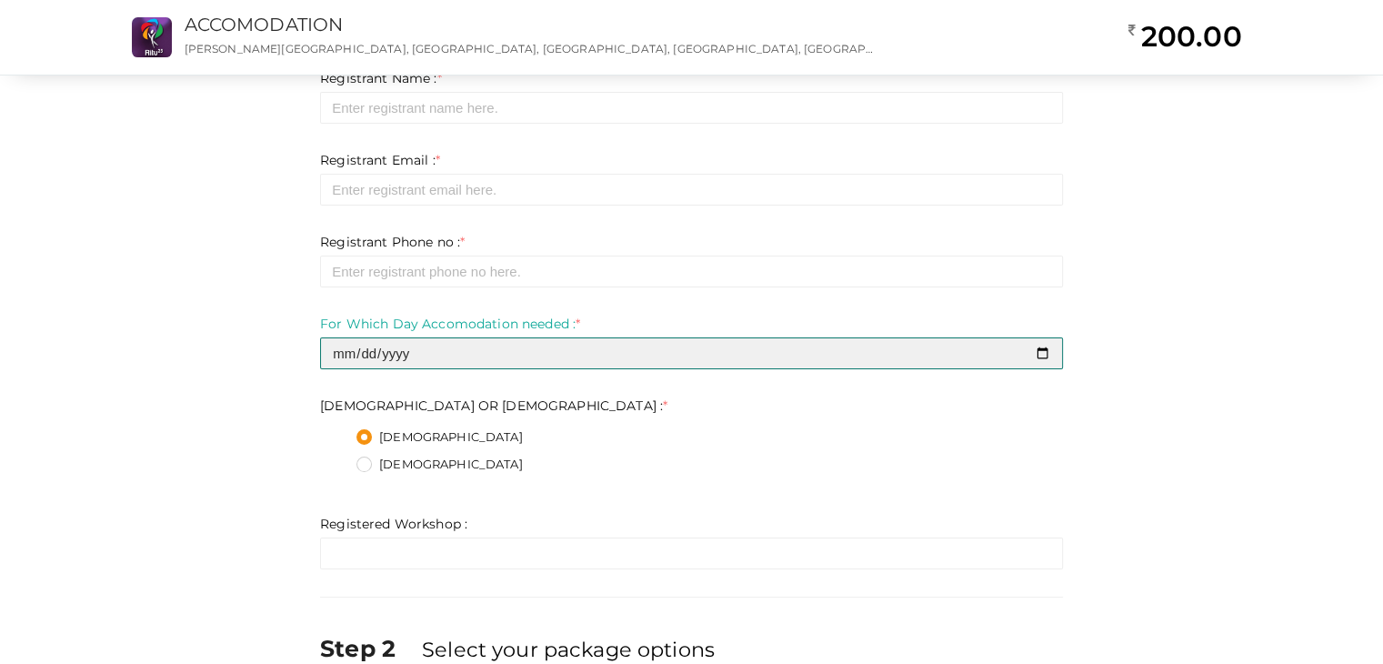
type input "2025-10-17"
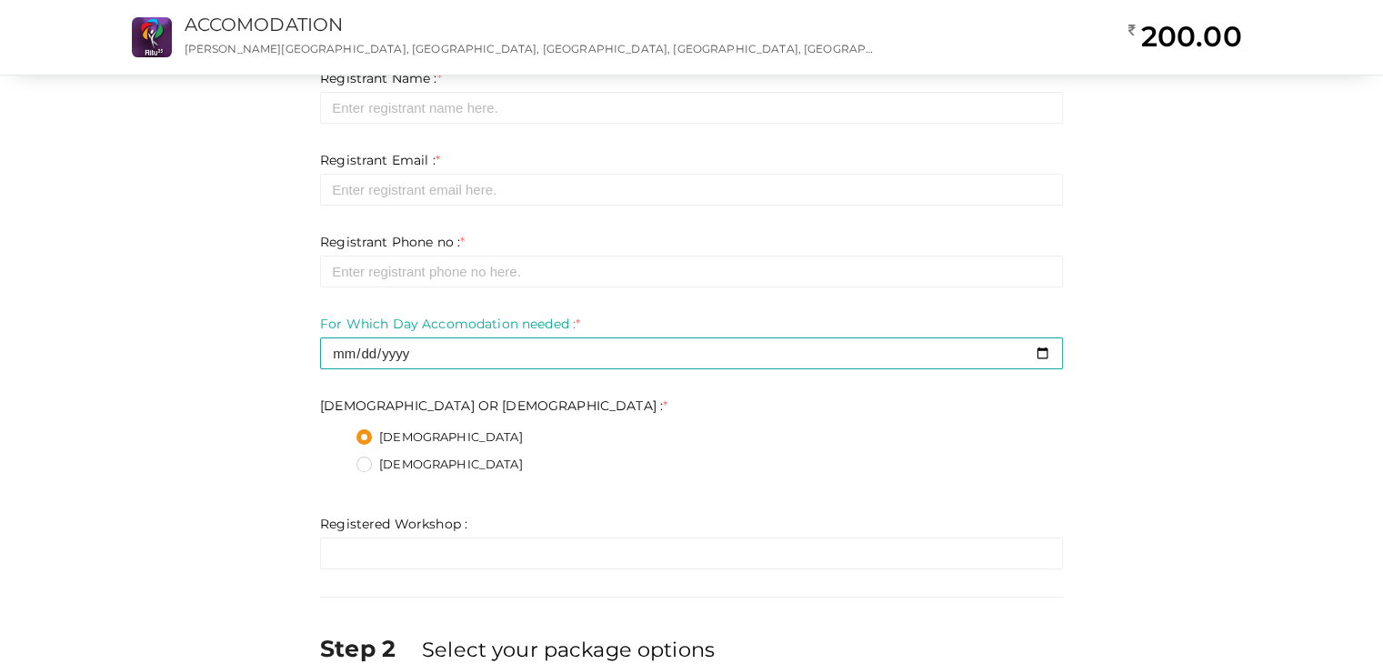
click at [489, 487] on form "Registrant Name : * Required. Invalid email Invalid phone number Invalid Format…" at bounding box center [691, 319] width 743 height 500
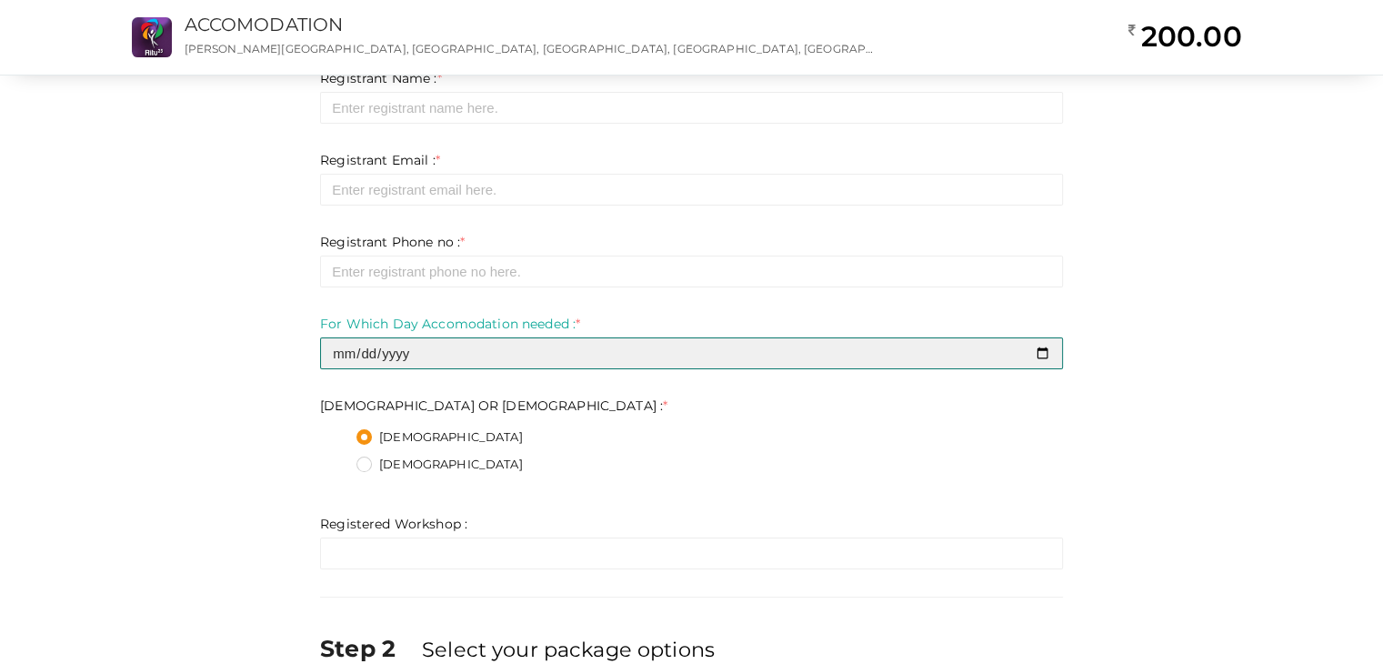
click at [479, 361] on input "2025-10-17" at bounding box center [691, 353] width 743 height 32
click at [575, 349] on input "2025-10-17" at bounding box center [691, 353] width 743 height 32
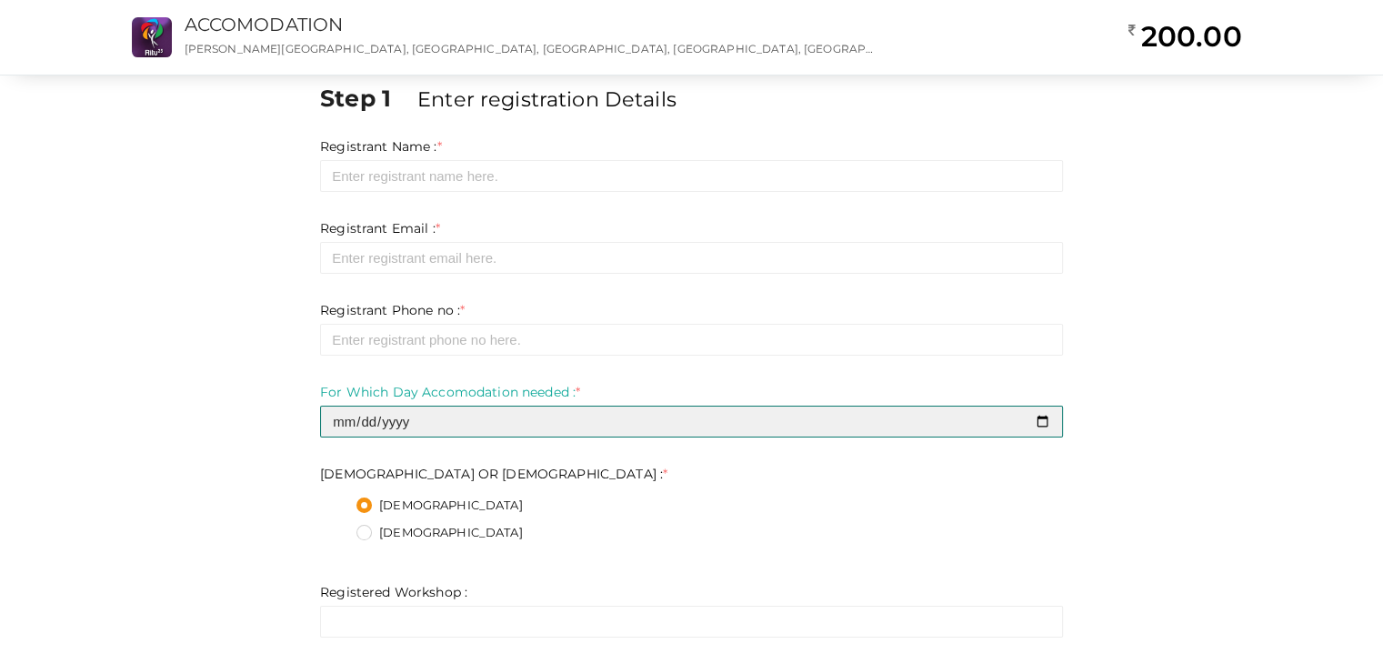
scroll to position [0, 0]
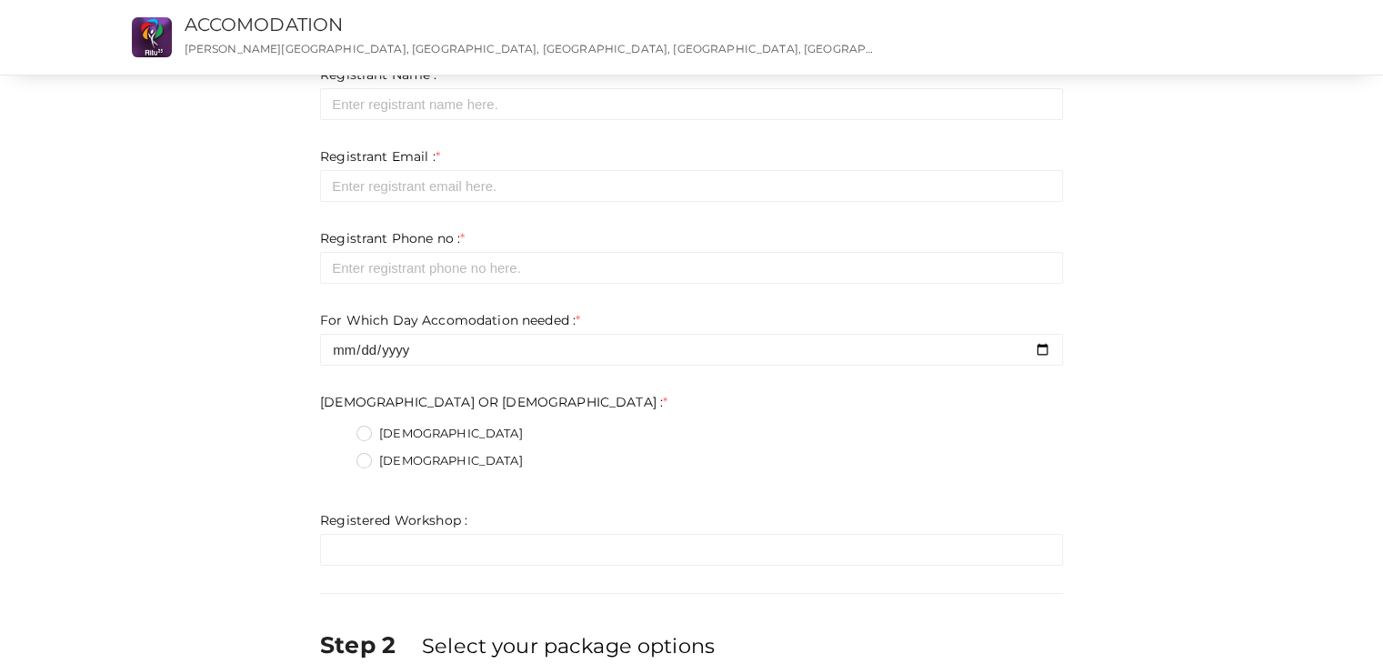
scroll to position [91, 0]
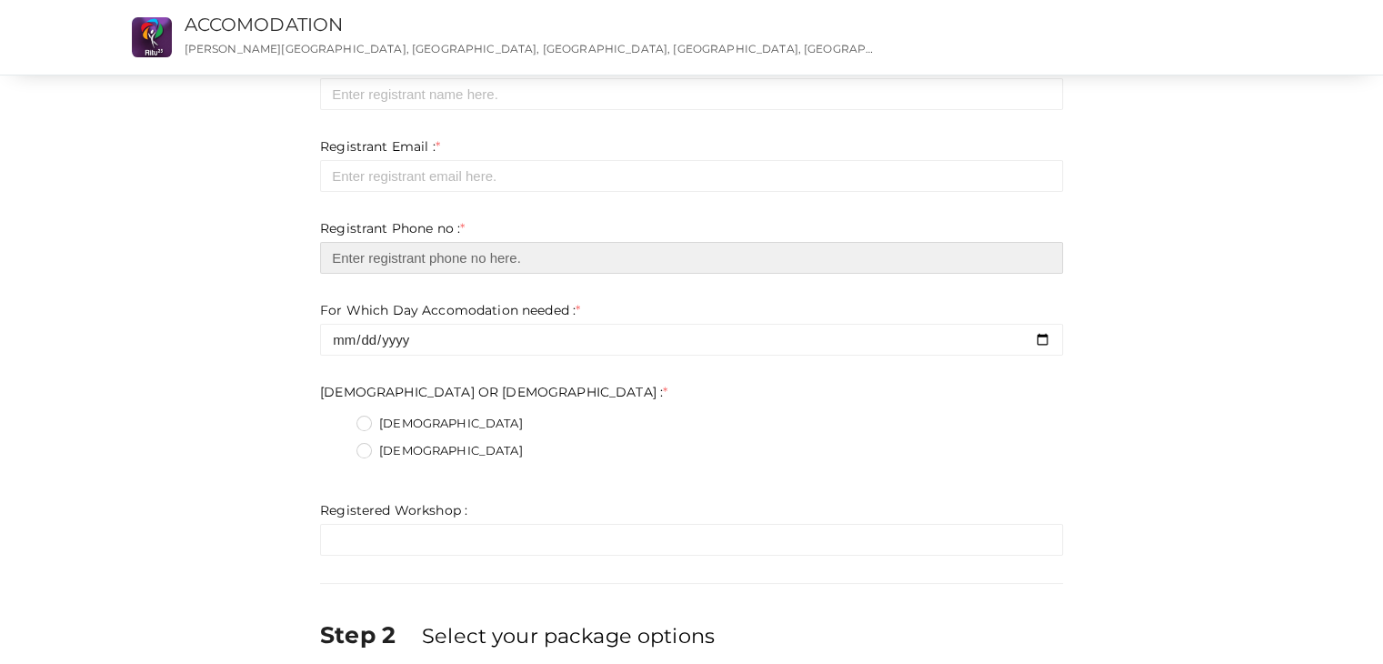
click at [408, 255] on input "number" at bounding box center [691, 258] width 743 height 32
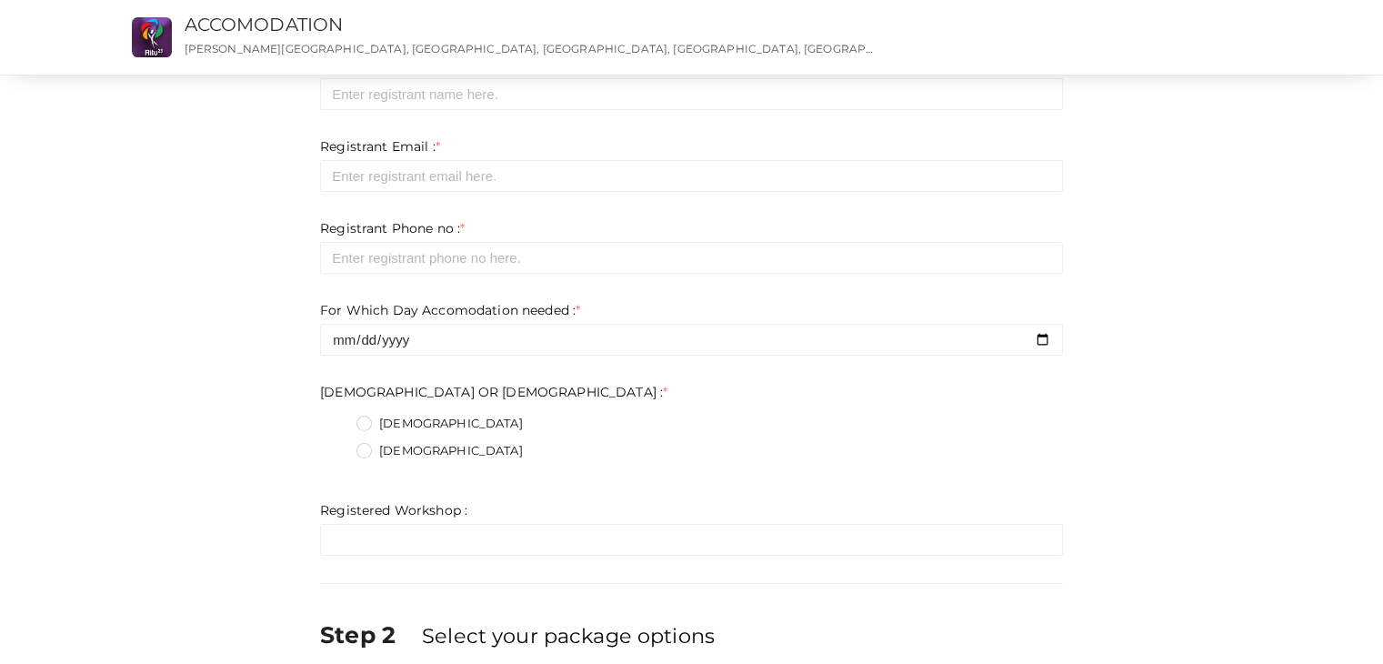
click at [834, 475] on form "Registrant Name : * Required. Invalid email Invalid phone number Invalid Format…" at bounding box center [691, 305] width 743 height 500
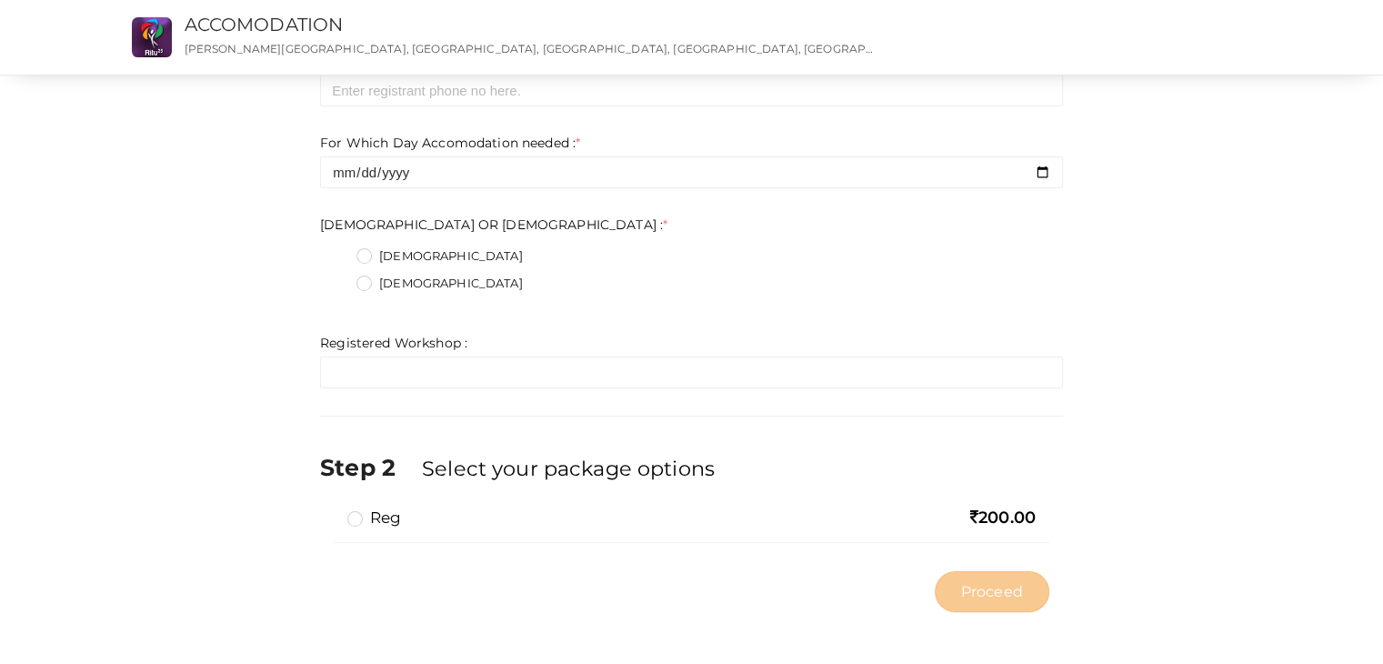
scroll to position [259, 0]
click at [374, 505] on label "reg" at bounding box center [374, 516] width 54 height 22
click at [329, 509] on input "reg" at bounding box center [329, 509] width 0 height 0
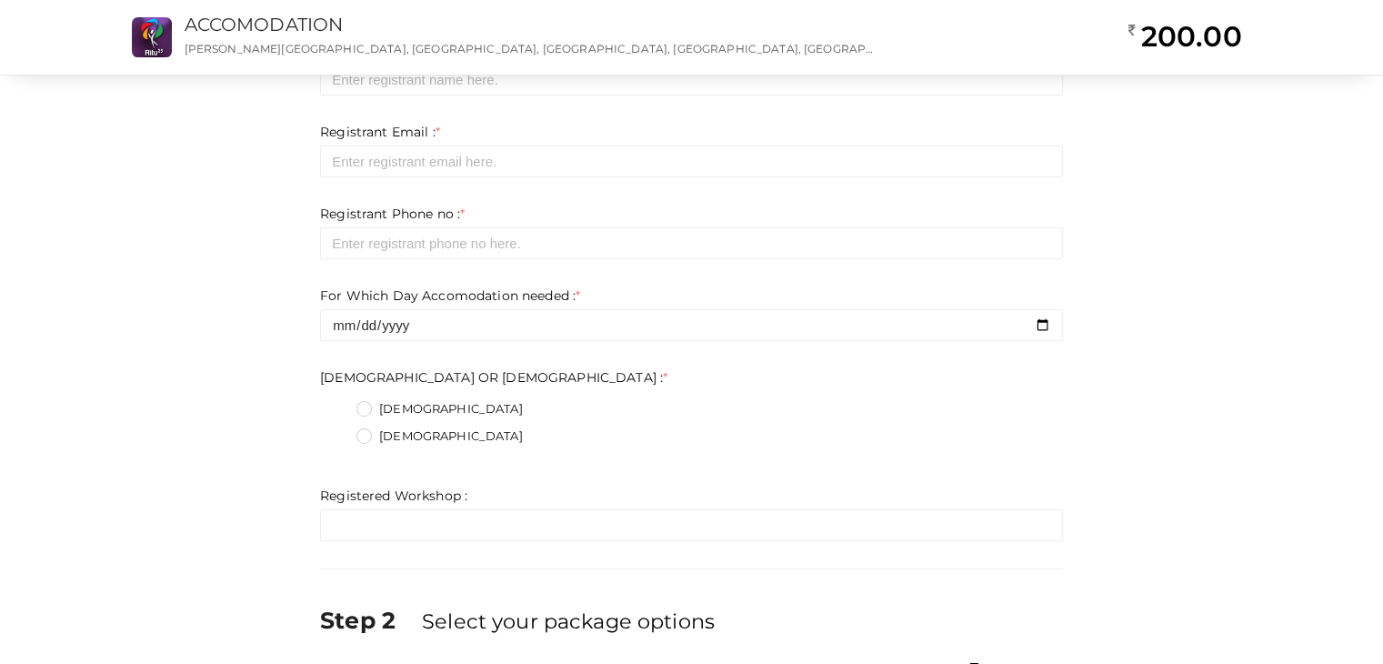
scroll to position [0, 0]
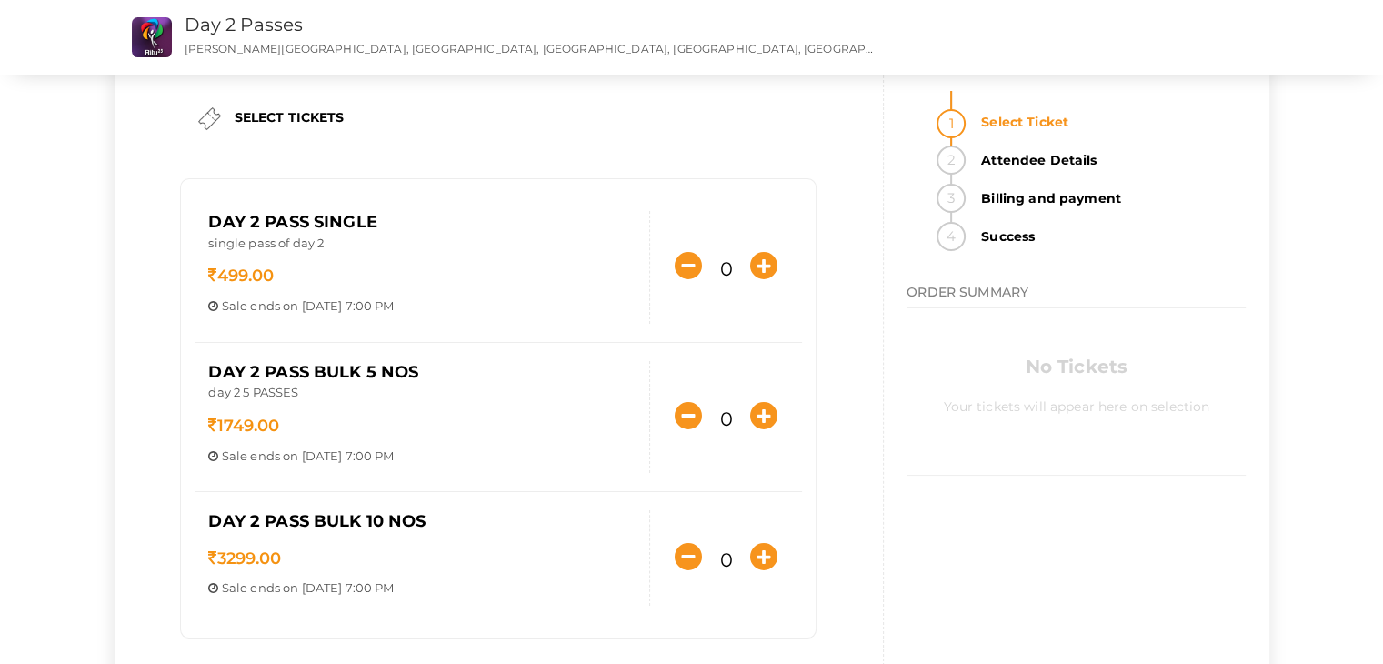
scroll to position [91, 0]
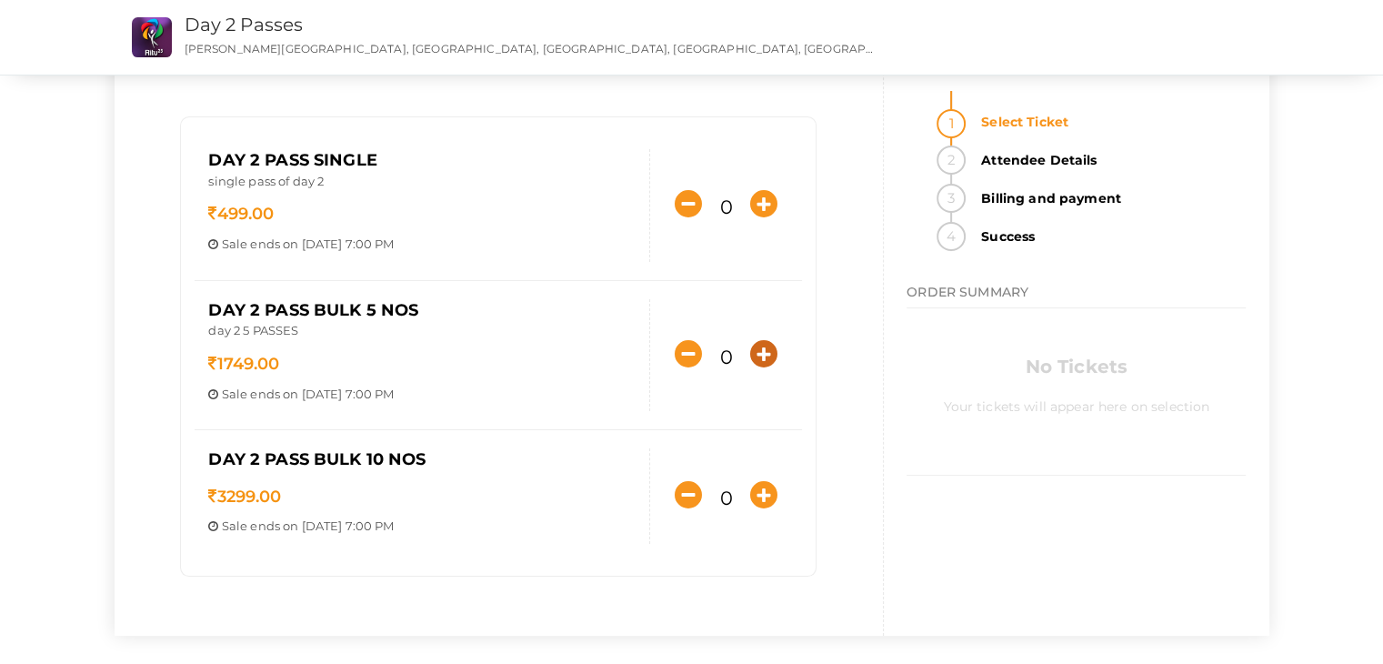
click at [753, 349] on icon "button" at bounding box center [763, 353] width 27 height 27
type input "1"
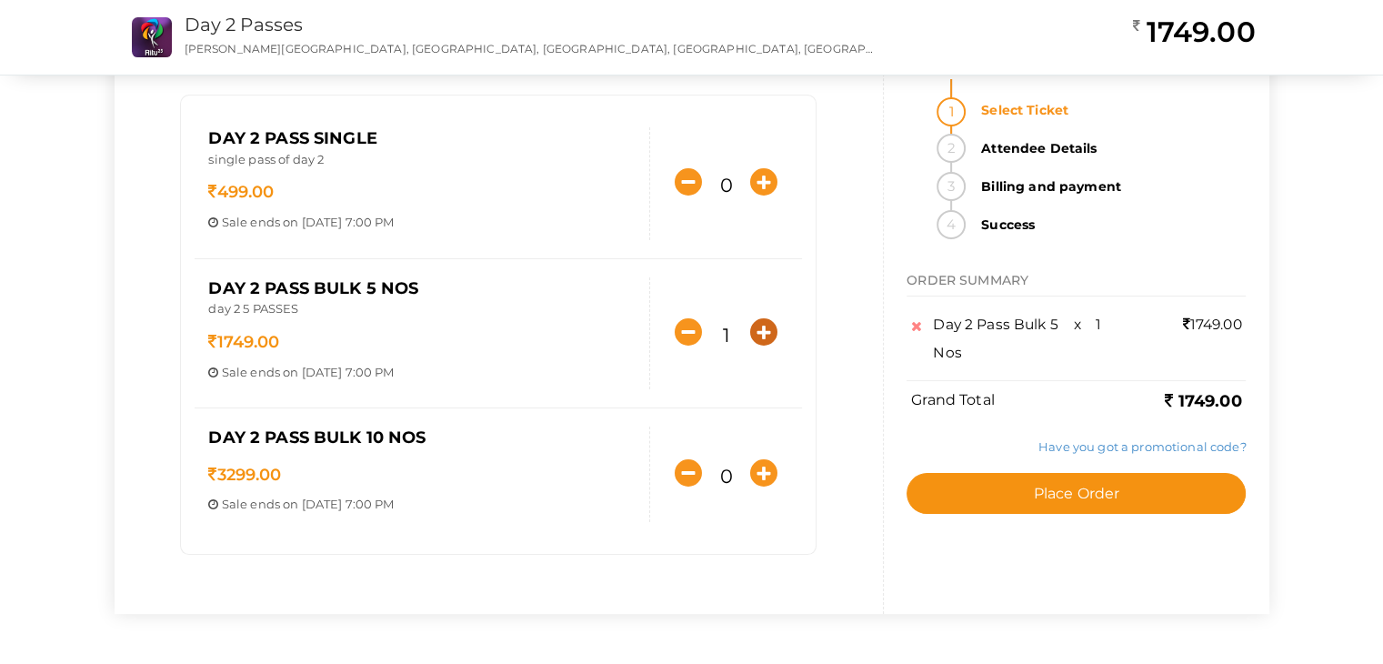
scroll to position [115, 0]
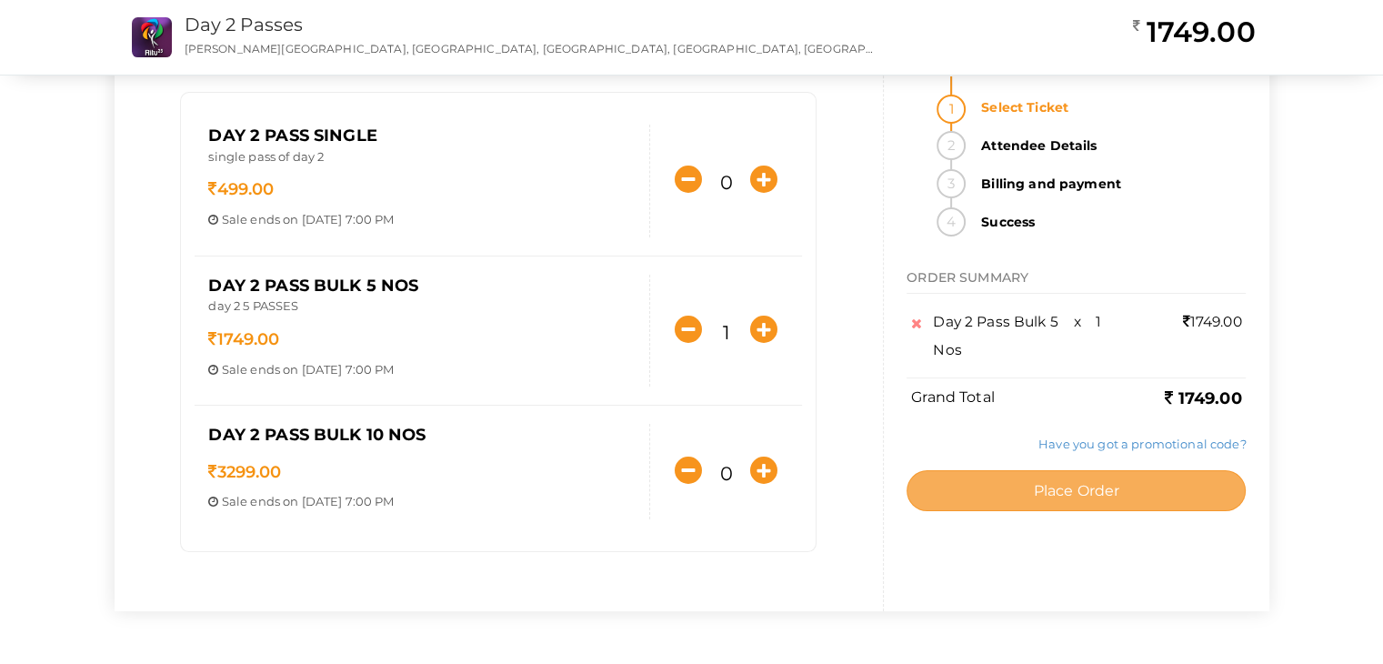
click at [1068, 484] on span "Place Order" at bounding box center [1076, 490] width 86 height 17
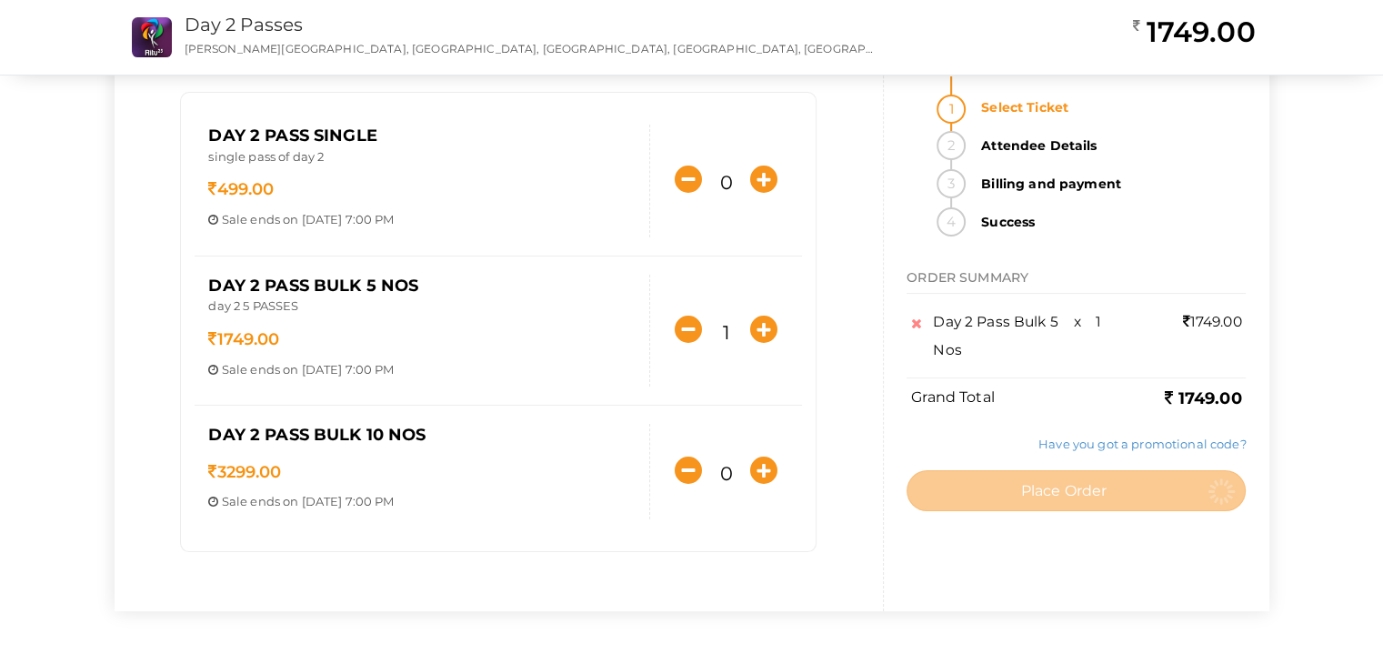
scroll to position [0, 0]
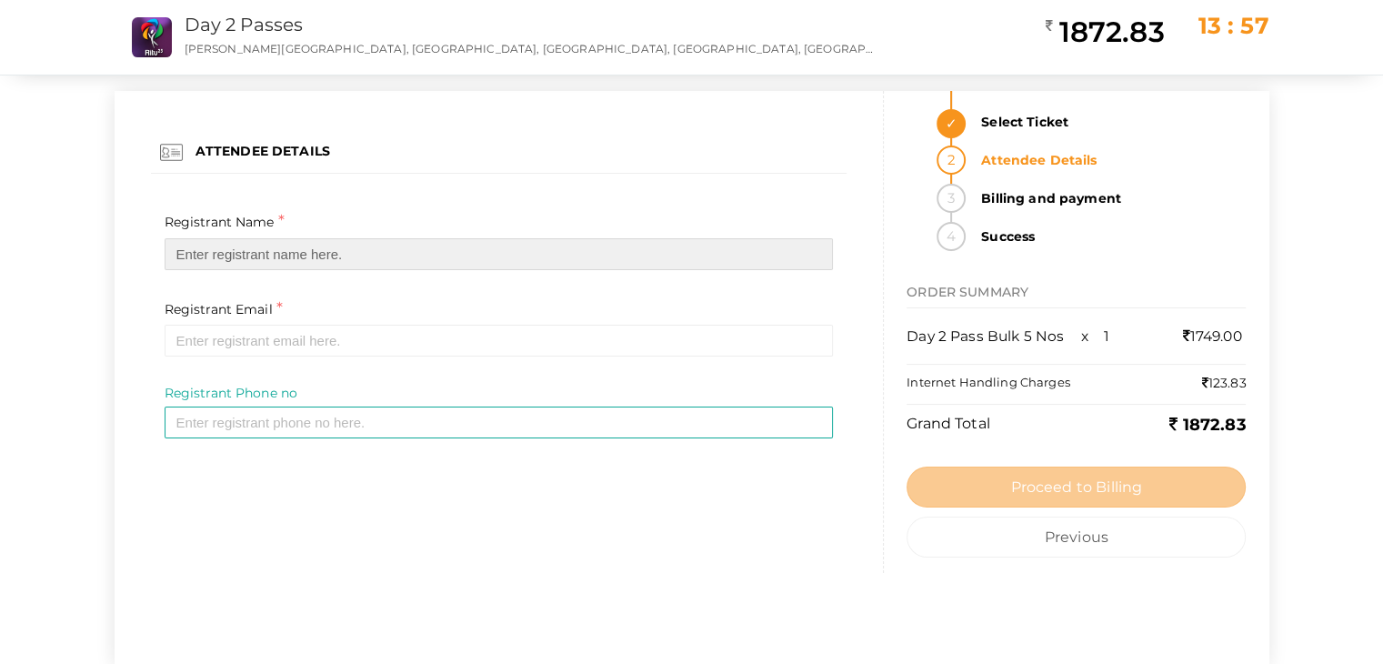
click at [435, 262] on input "text" at bounding box center [499, 254] width 669 height 32
type input "[PERSON_NAME]"
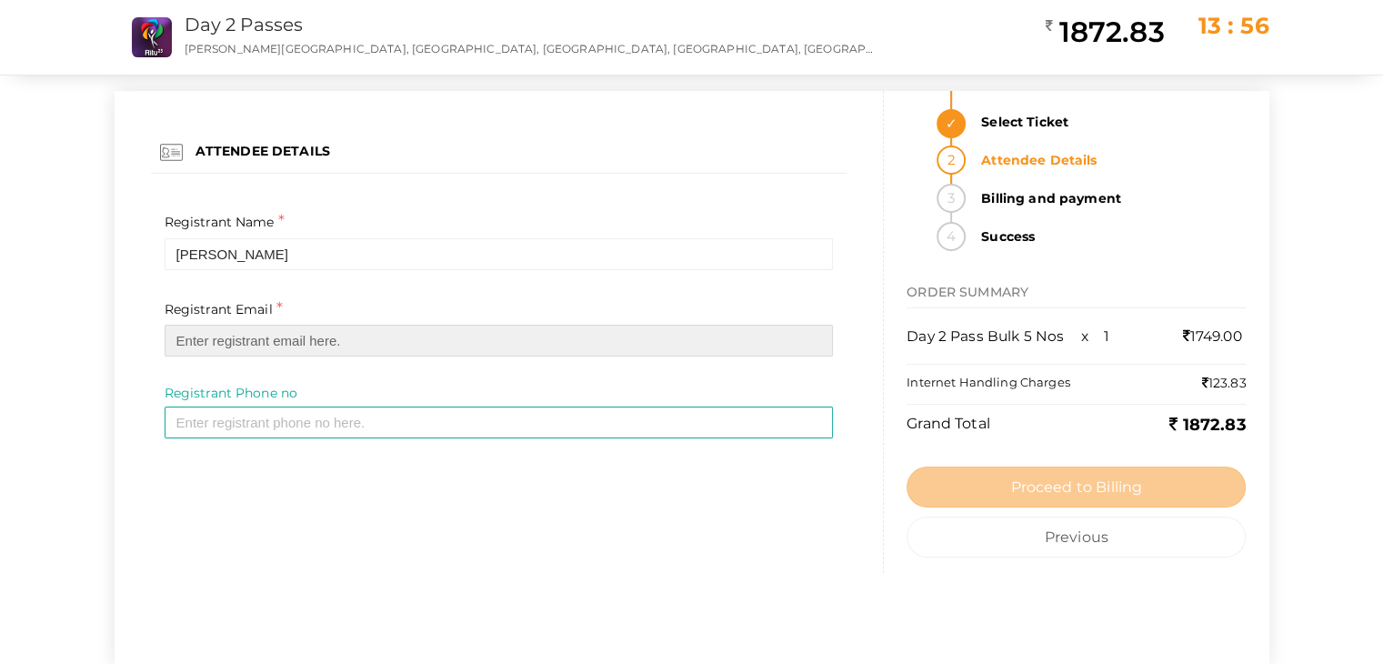
type input "[EMAIL_ADDRESS][DOMAIN_NAME]"
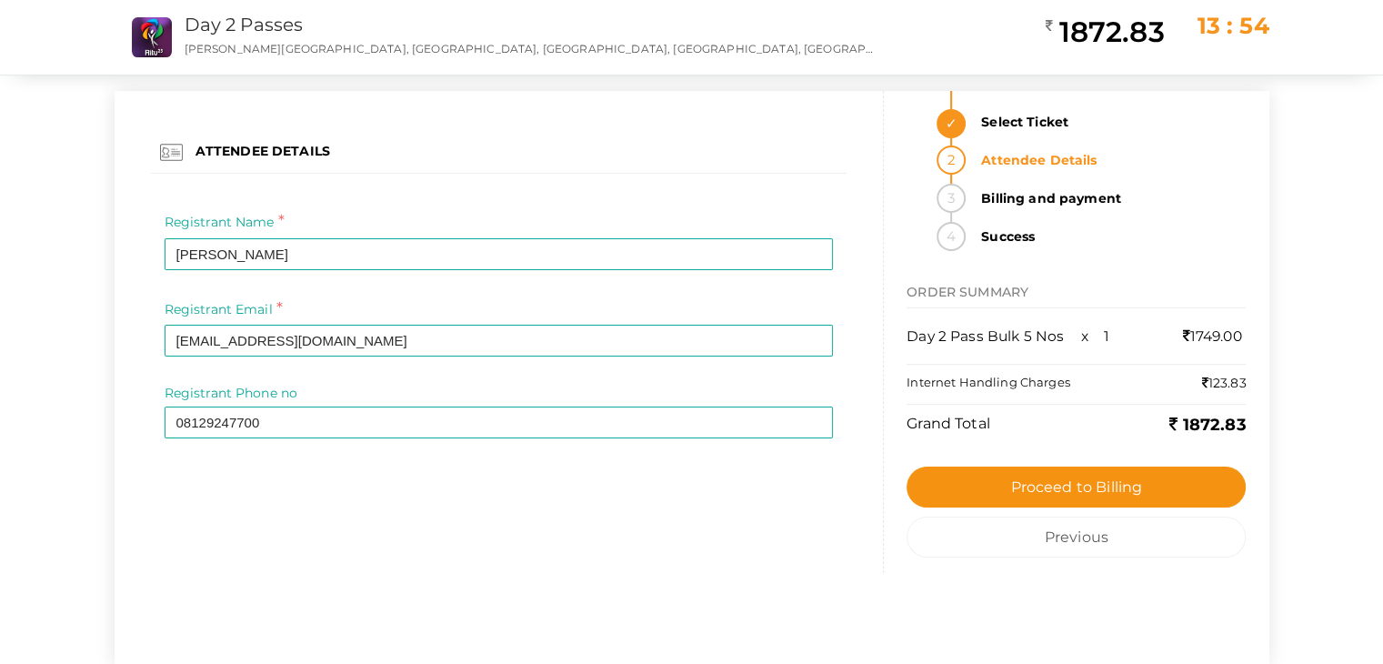
click at [418, 323] on div "Registrant Email * [EMAIL_ADDRESS][DOMAIN_NAME] Required Invalid email" at bounding box center [499, 327] width 669 height 60
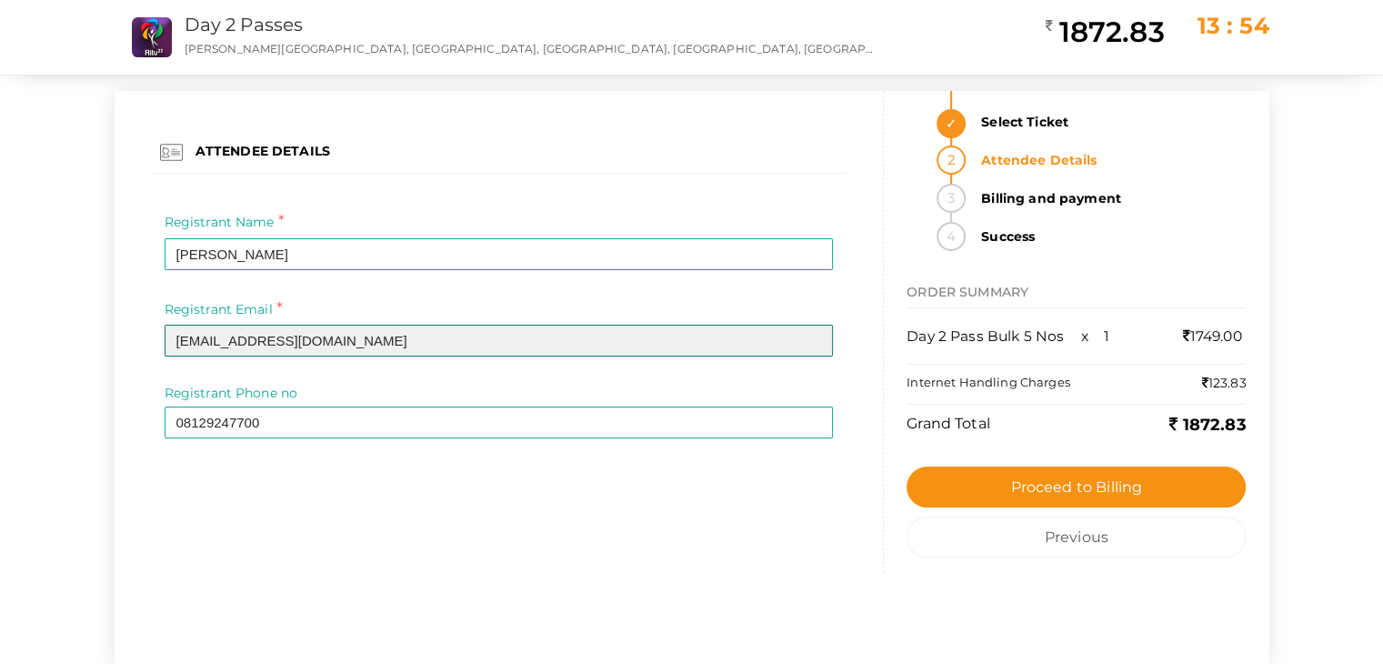
click at [393, 353] on input "[EMAIL_ADDRESS][DOMAIN_NAME]" at bounding box center [499, 341] width 669 height 32
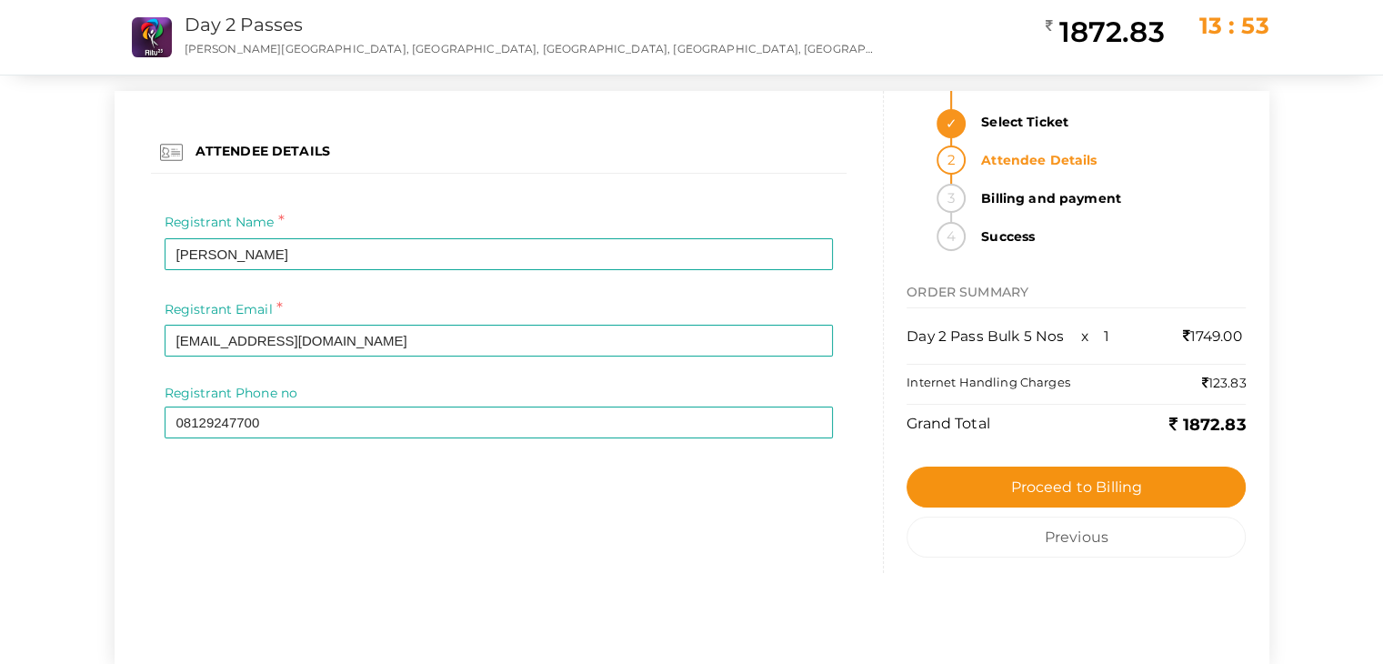
click at [535, 520] on div "ATTENDEE DETAILS Registrant Name * [PERSON_NAME] Required Invalid Name. Please …" at bounding box center [500, 332] width 770 height 482
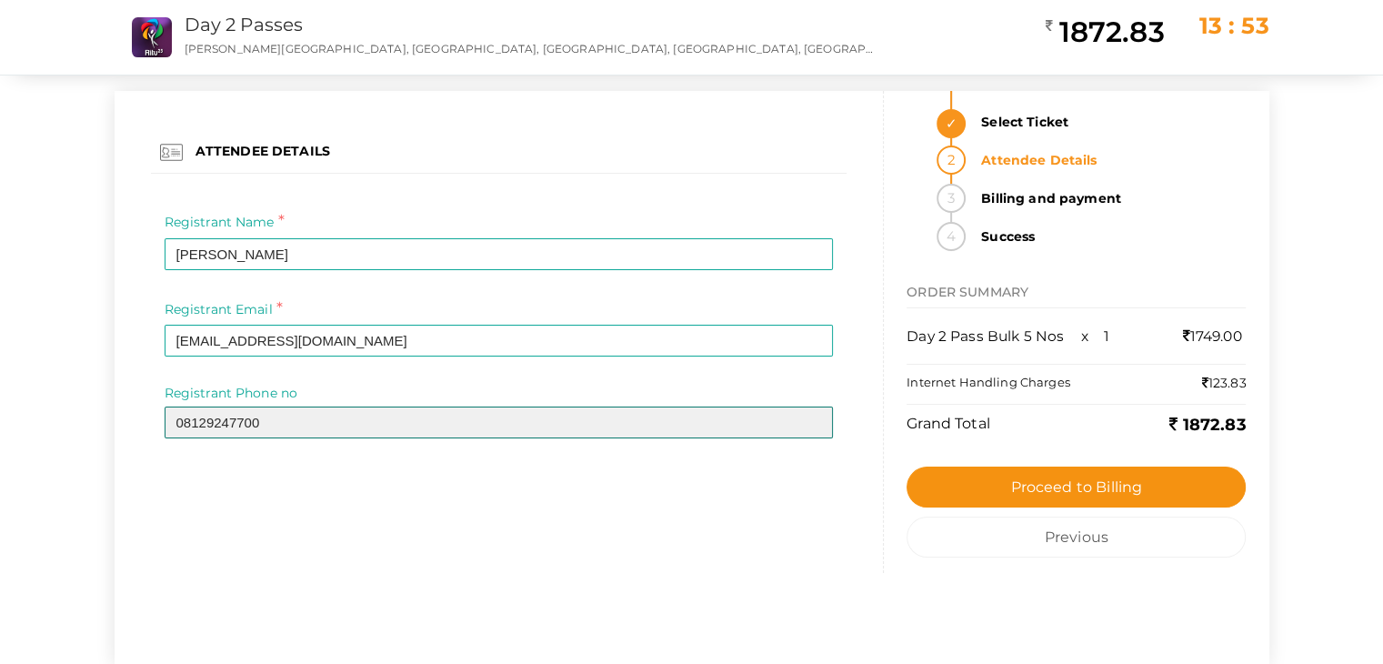
click at [471, 419] on input "08129247700" at bounding box center [499, 422] width 669 height 32
click at [176, 418] on input "08129247700" at bounding box center [499, 422] width 669 height 32
type input "8129247700"
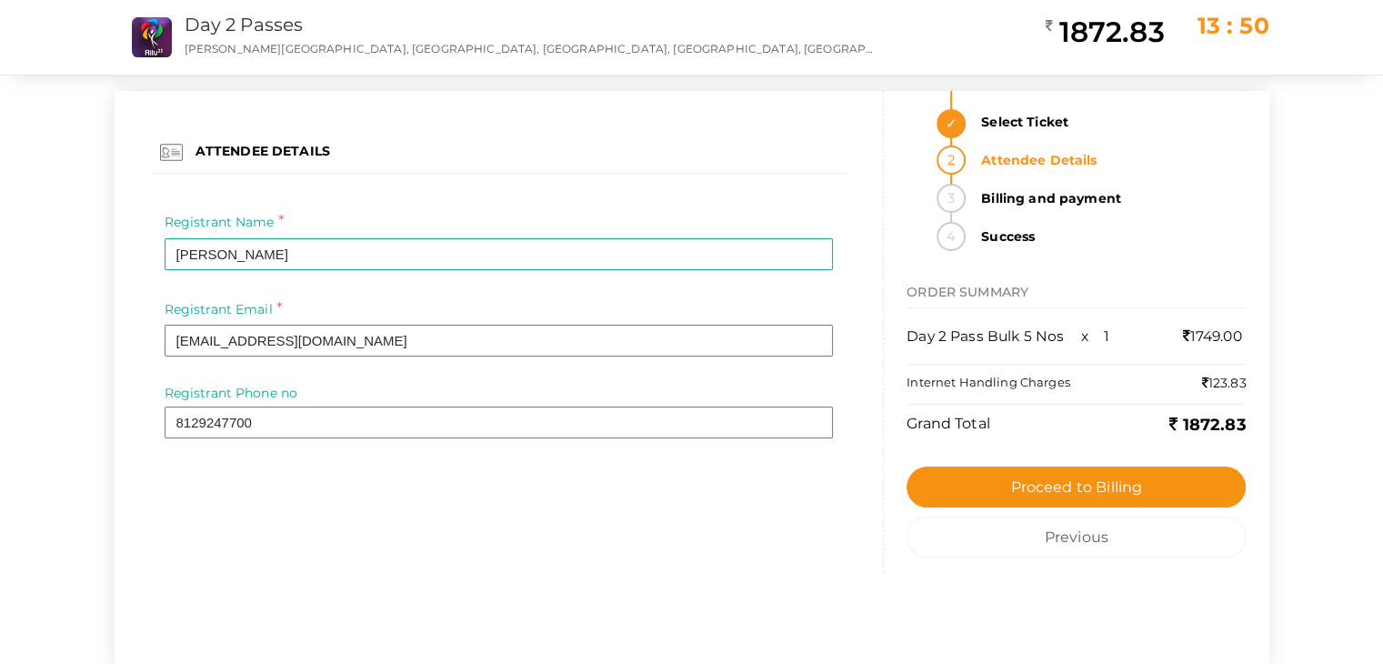
click at [240, 469] on div "ATTENDEE DETAILS Registrant Name * [PERSON_NAME] Required Invalid Name. Please …" at bounding box center [499, 289] width 742 height 397
click at [255, 459] on div "Registrant Phone no * 8129247700 Invalid phone number format Required" at bounding box center [499, 425] width 696 height 82
click at [378, 400] on div "Registrant Phone no * 8129247700 Invalid phone number format Required" at bounding box center [499, 411] width 669 height 55
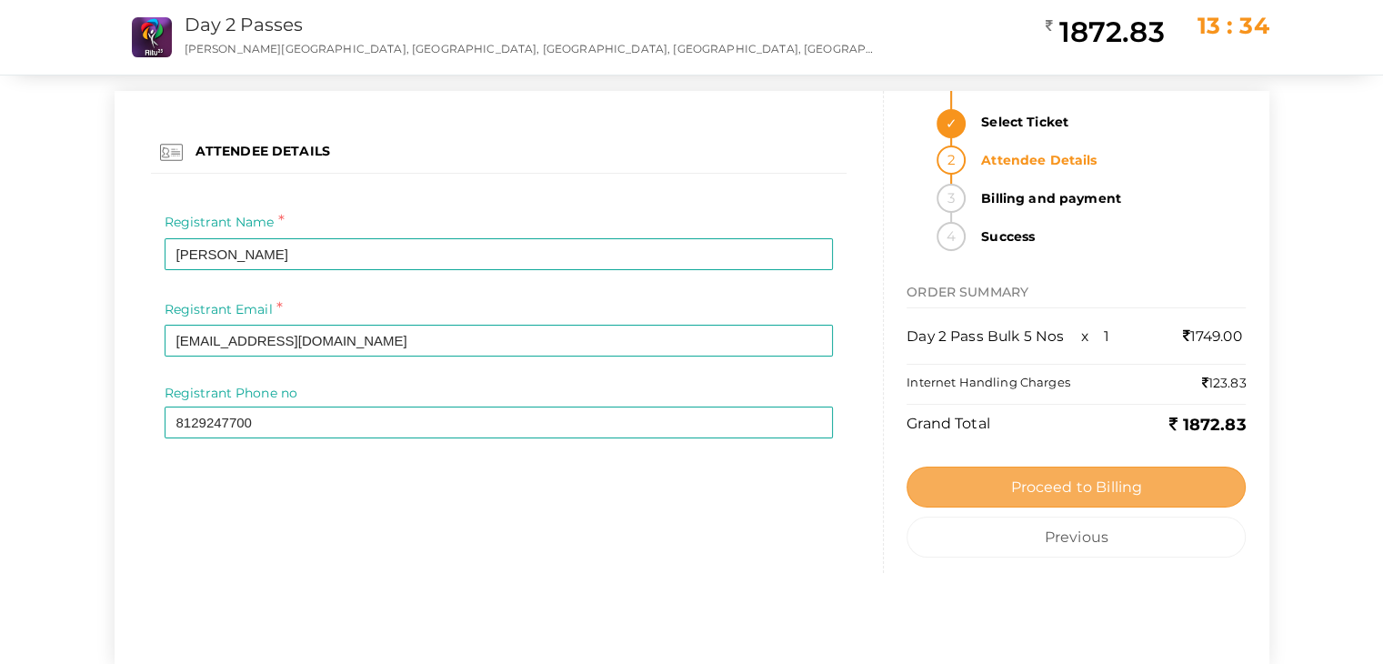
click at [1113, 471] on button "Proceed to Billing" at bounding box center [1075, 486] width 339 height 41
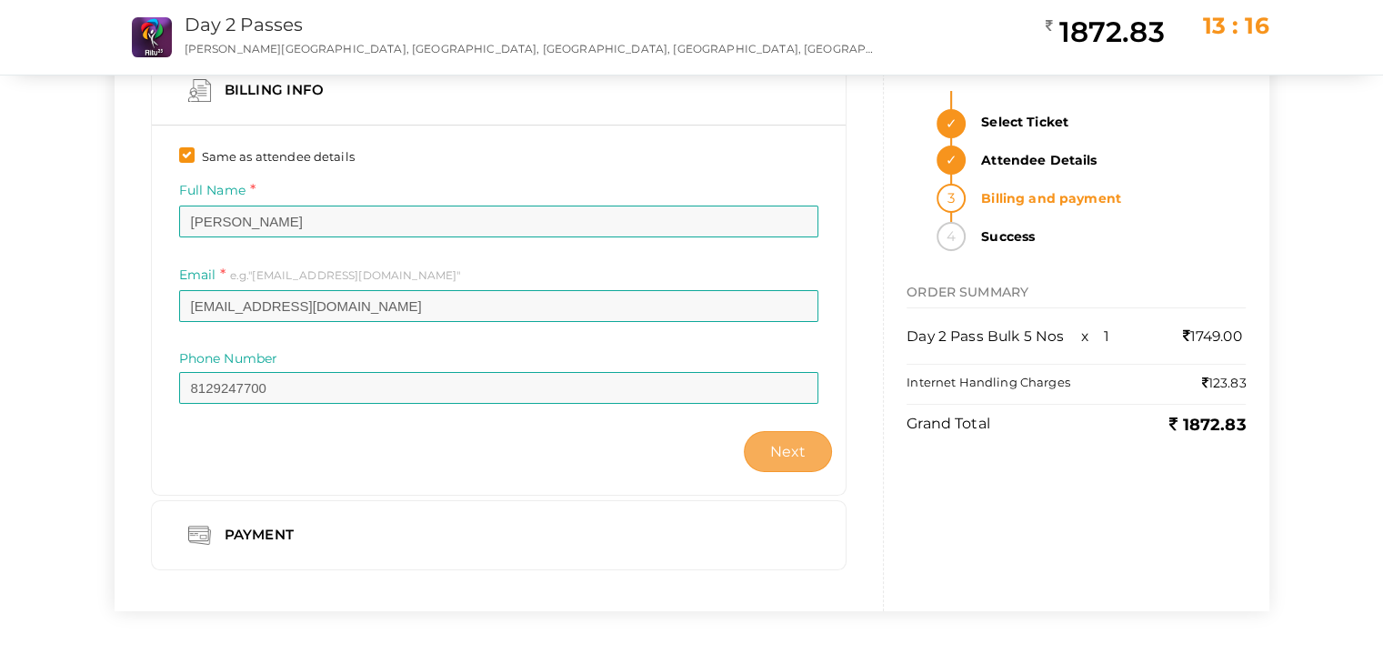
click at [787, 449] on span "Next" at bounding box center [788, 451] width 36 height 17
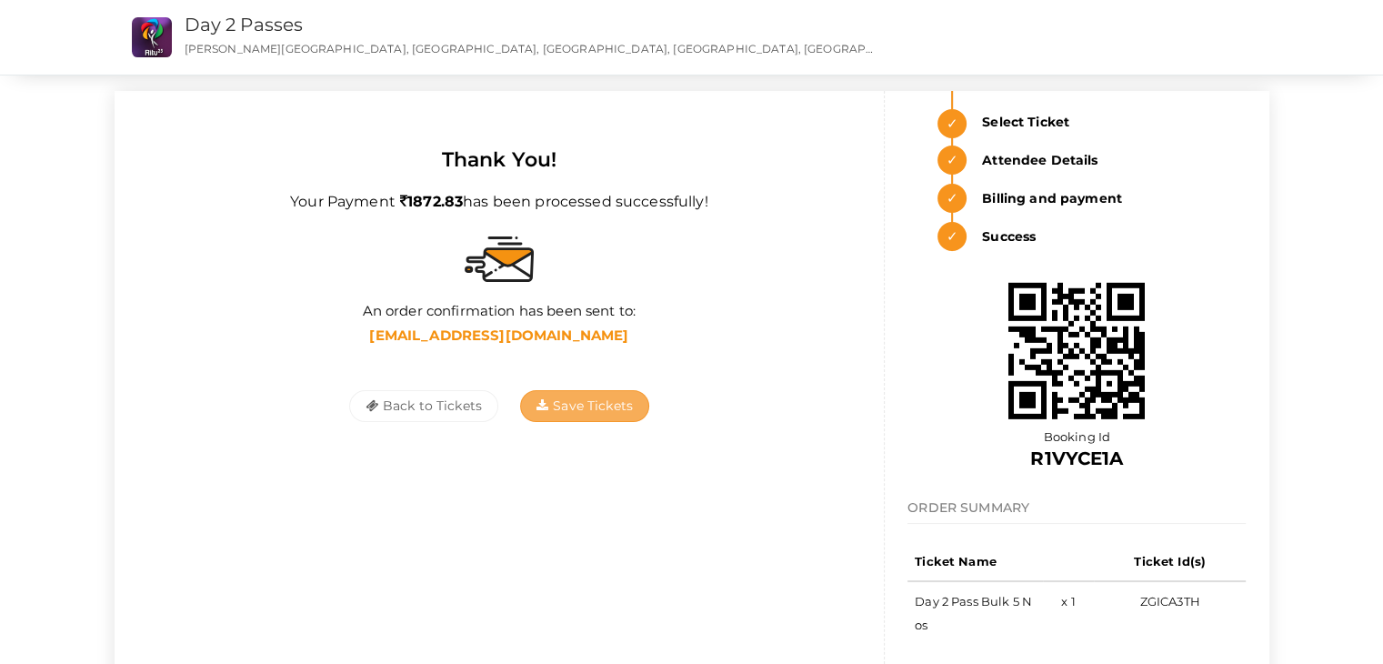
click at [617, 415] on button "Save Tickets" at bounding box center [584, 406] width 129 height 32
click at [274, 25] on link "Day 2 Passes" at bounding box center [244, 25] width 119 height 22
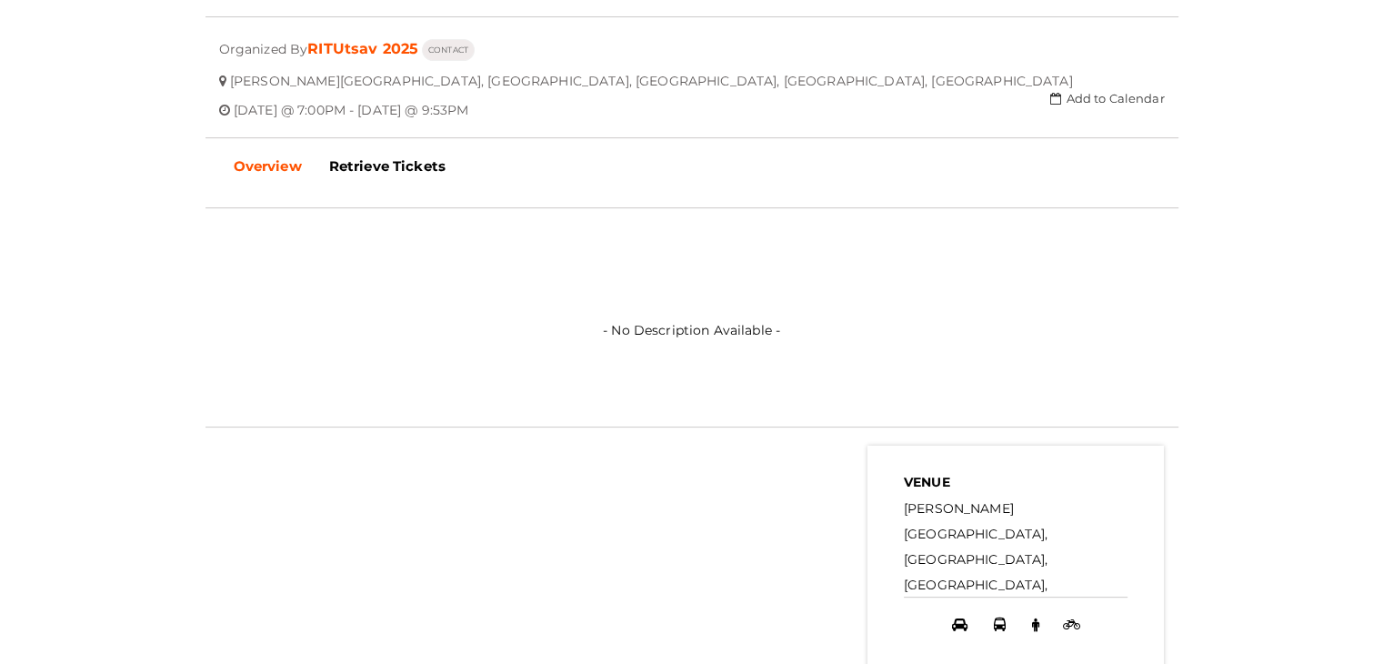
scroll to position [611, 0]
